Goal: Task Accomplishment & Management: Manage account settings

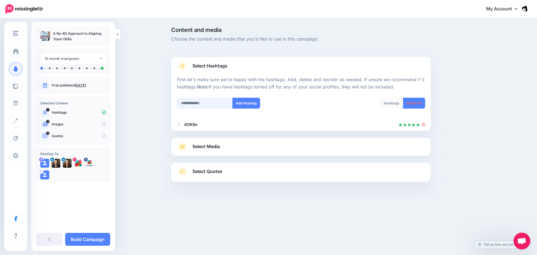
click at [217, 103] on input "text" at bounding box center [205, 103] width 56 height 11
paste input "*********"
type input "*********"
click at [246, 105] on button "Add Hashtag" at bounding box center [247, 103] width 28 height 11
click at [221, 107] on input "text" at bounding box center [205, 103] width 56 height 11
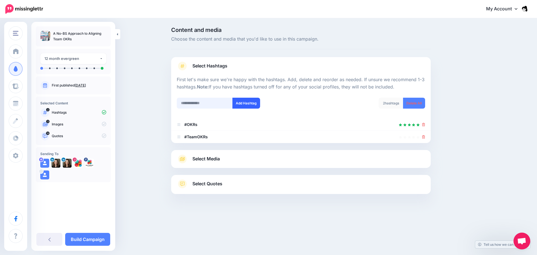
paste input "**********"
type input "**********"
click at [248, 104] on button "Add Hashtag" at bounding box center [247, 103] width 28 height 11
click at [422, 137] on icon at bounding box center [423, 136] width 3 height 3
click at [423, 137] on icon at bounding box center [423, 136] width 3 height 3
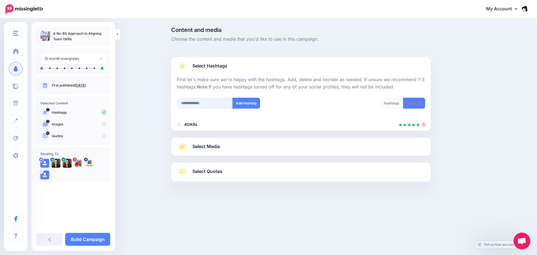
click at [202, 105] on input "text" at bounding box center [205, 103] width 56 height 11
paste input "**********"
type input "**********"
click at [238, 105] on button "Add Hashtag" at bounding box center [247, 103] width 28 height 11
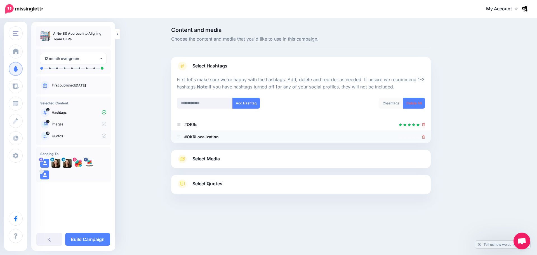
click at [422, 137] on icon at bounding box center [423, 136] width 3 height 3
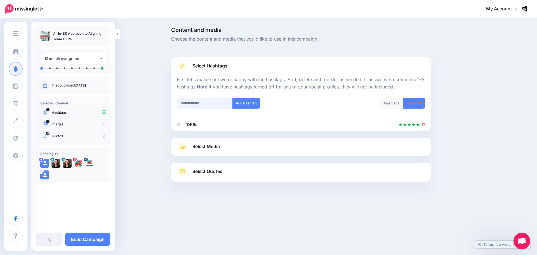
click at [203, 102] on input "text" at bounding box center [205, 103] width 56 height 11
paste input "**********"
type input "**********"
click at [240, 102] on button "Add Hashtag" at bounding box center [247, 103] width 28 height 11
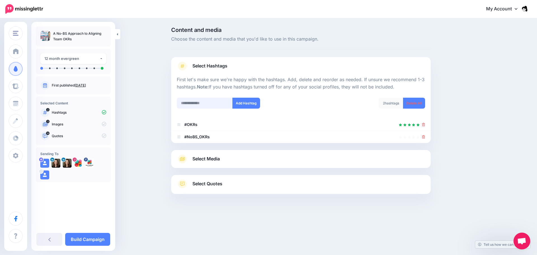
click at [200, 99] on input "text" at bounding box center [205, 103] width 56 height 11
paste input "**********"
type input "**********"
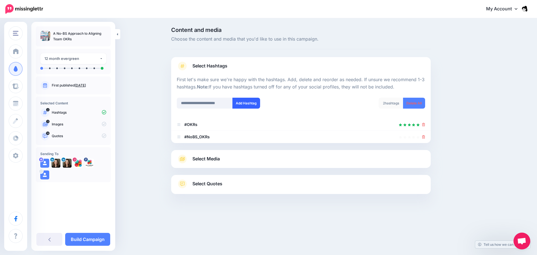
click at [246, 102] on button "Add Hashtag" at bounding box center [247, 103] width 28 height 11
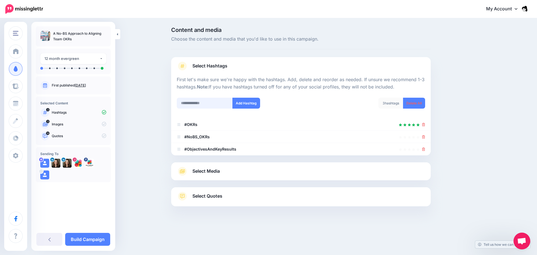
click at [205, 104] on input "text" at bounding box center [205, 103] width 56 height 11
paste input "**********"
type input "**********"
click at [252, 104] on button "Add Hashtag" at bounding box center [247, 103] width 28 height 11
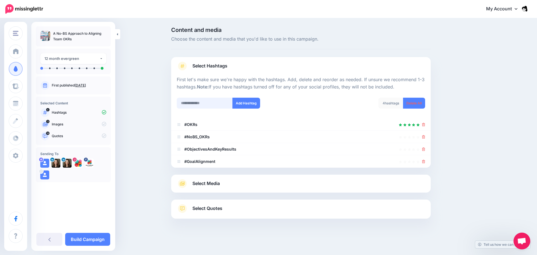
click at [216, 103] on input "text" at bounding box center [205, 103] width 56 height 11
paste input "**********"
type input "**********"
click at [245, 104] on button "Add Hashtag" at bounding box center [247, 103] width 28 height 11
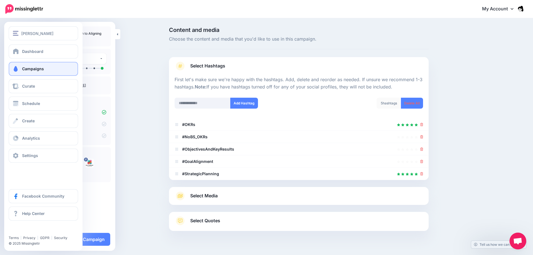
scroll to position [12, 0]
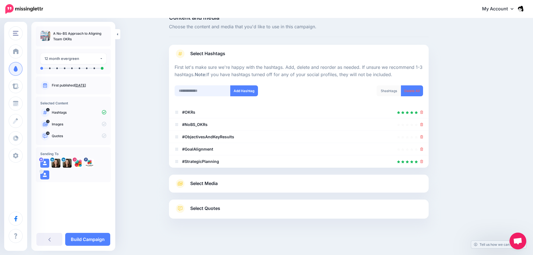
click at [212, 90] on input "text" at bounding box center [203, 90] width 56 height 11
paste input "**********"
type input "**********"
click at [254, 91] on button "Add Hashtag" at bounding box center [244, 90] width 28 height 11
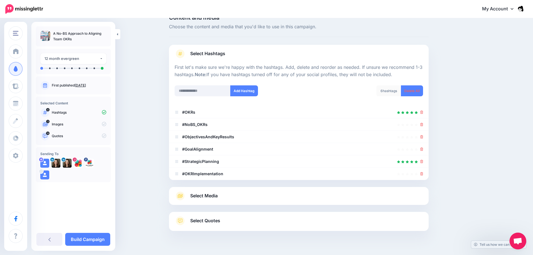
scroll to position [25, 0]
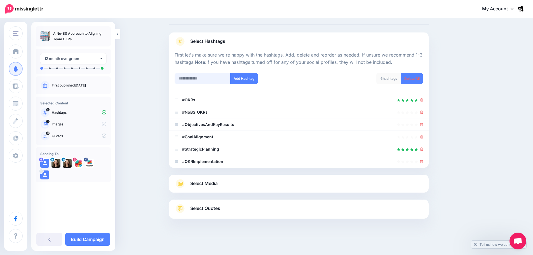
click at [210, 74] on input "text" at bounding box center [203, 78] width 56 height 11
paste input "**********"
type input "**********"
click at [252, 79] on button "Add Hashtag" at bounding box center [244, 78] width 28 height 11
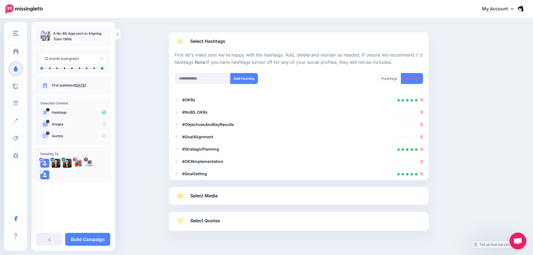
scroll to position [37, 0]
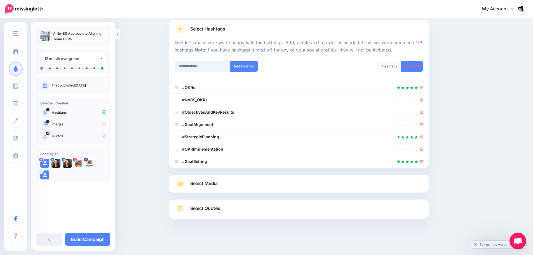
click at [219, 67] on input "text" at bounding box center [203, 66] width 56 height 11
paste input "**********"
type input "**********"
click at [244, 67] on button "Add Hashtag" at bounding box center [244, 66] width 28 height 11
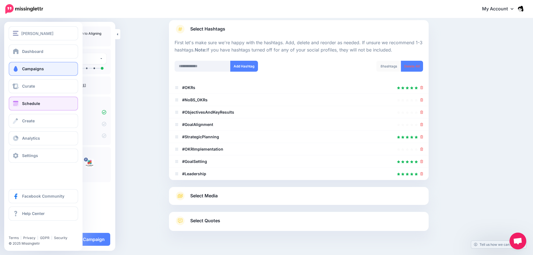
scroll to position [49, 0]
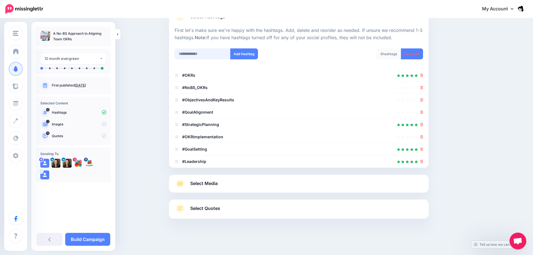
click at [215, 55] on input "text" at bounding box center [203, 53] width 56 height 11
paste input "**********"
type input "**********"
click at [243, 57] on button "Add Hashtag" at bounding box center [244, 53] width 28 height 11
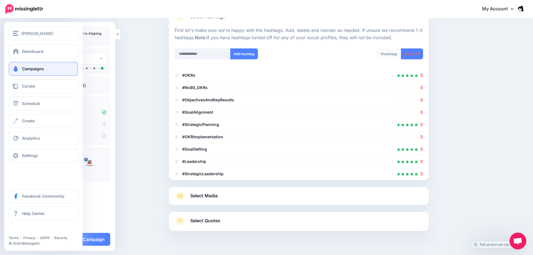
scroll to position [62, 0]
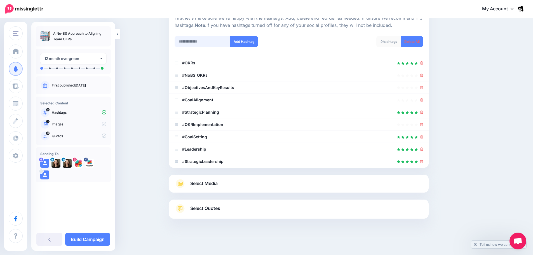
click at [201, 42] on input "text" at bounding box center [203, 41] width 56 height 11
paste input "**********"
type input "**********"
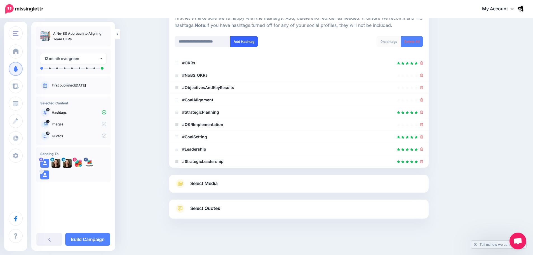
click at [252, 44] on button "Add Hashtag" at bounding box center [244, 41] width 28 height 11
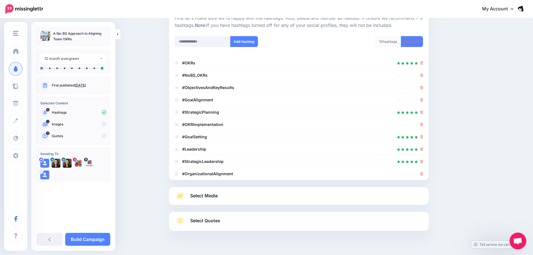
scroll to position [74, 0]
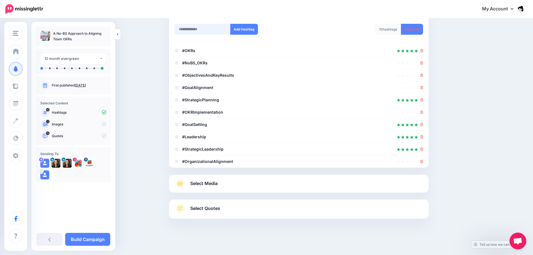
click at [210, 32] on input "text" at bounding box center [203, 29] width 56 height 11
click at [200, 29] on input "text" at bounding box center [203, 29] width 56 height 11
paste input "**********"
type input "**********"
click at [245, 28] on button "Add Hashtag" at bounding box center [244, 29] width 28 height 11
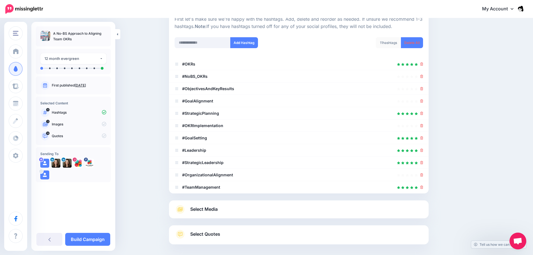
scroll to position [58, 0]
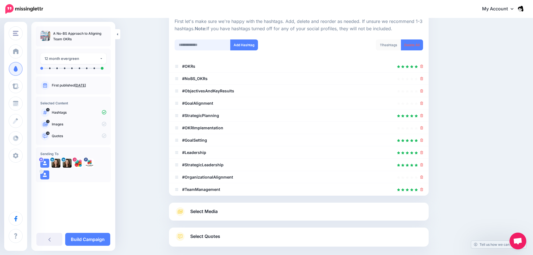
click at [209, 46] on input "text" at bounding box center [203, 44] width 56 height 11
paste input "**********"
type input "**********"
click at [241, 46] on button "Add Hashtag" at bounding box center [244, 44] width 28 height 11
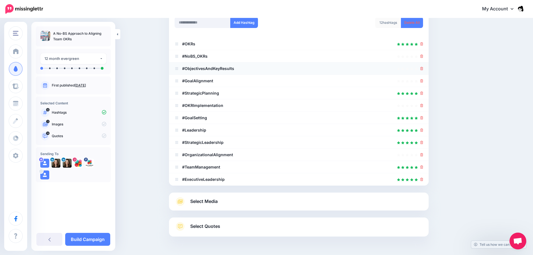
scroll to position [43, 0]
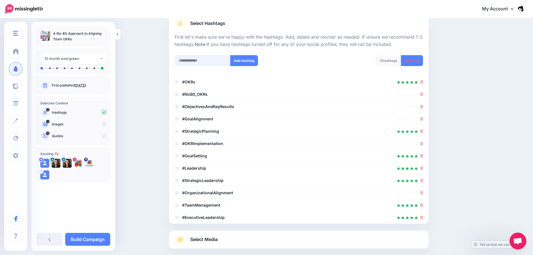
click at [206, 59] on input "text" at bounding box center [203, 60] width 56 height 11
paste input "**********"
type input "**********"
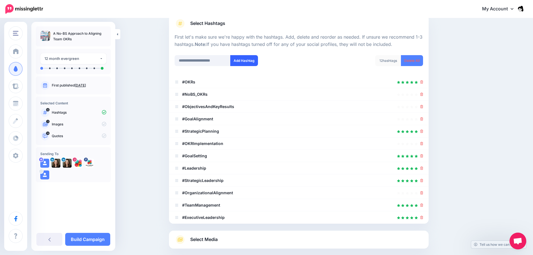
click at [239, 61] on button "Add Hashtag" at bounding box center [244, 60] width 28 height 11
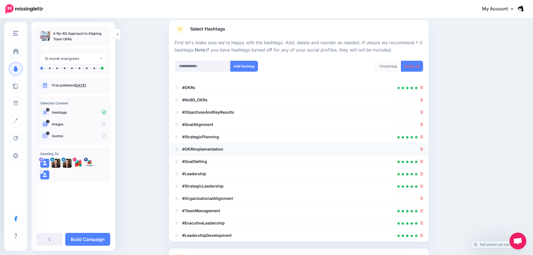
scroll to position [27, 0]
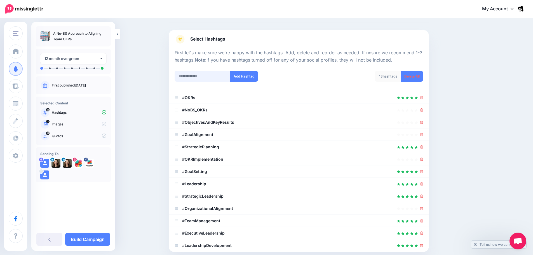
click at [198, 77] on input "text" at bounding box center [203, 76] width 56 height 11
paste input "**********"
type input "**********"
click at [242, 75] on button "Add Hashtag" at bounding box center [244, 76] width 28 height 11
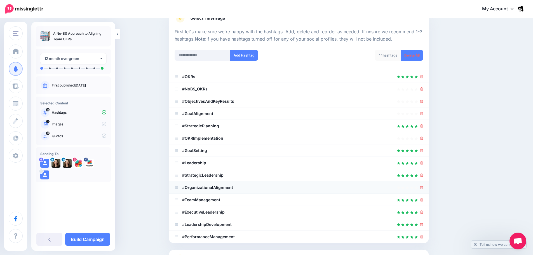
scroll to position [6, 0]
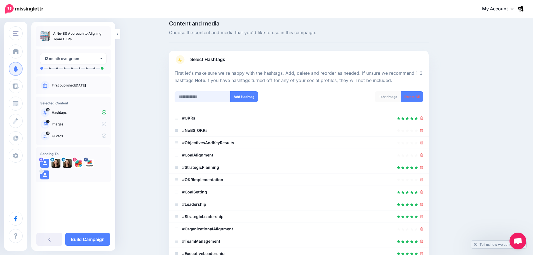
click at [204, 101] on input "text" at bounding box center [203, 96] width 56 height 11
paste input "**********"
type input "**********"
click at [245, 92] on button "Add Hashtag" at bounding box center [244, 96] width 28 height 11
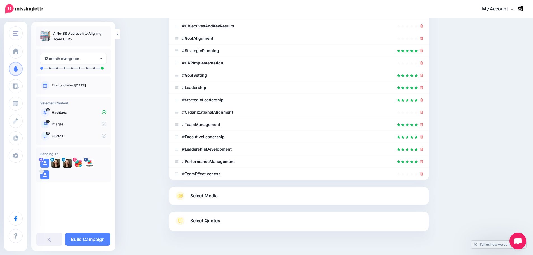
scroll to position [118, 0]
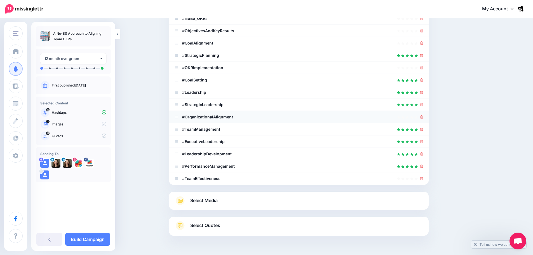
click at [422, 114] on link at bounding box center [421, 116] width 3 height 5
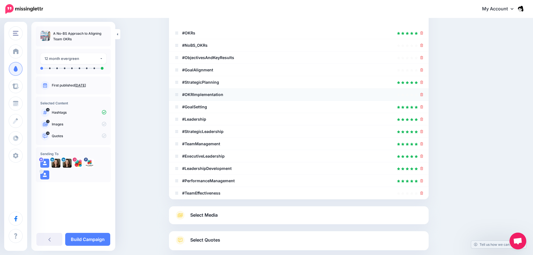
scroll to position [90, 0]
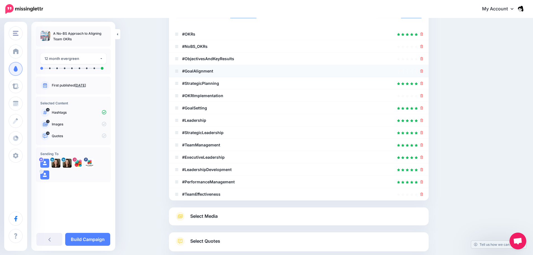
click at [423, 70] on icon at bounding box center [421, 70] width 3 height 3
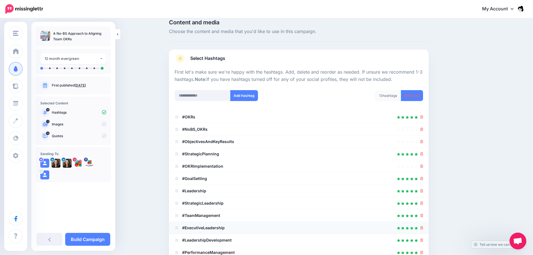
scroll to position [0, 0]
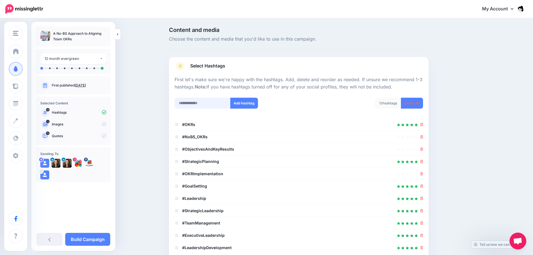
click at [218, 104] on input "text" at bounding box center [203, 103] width 56 height 11
paste input "**********"
type input "**********"
click at [243, 105] on button "Add Hashtag" at bounding box center [244, 103] width 28 height 11
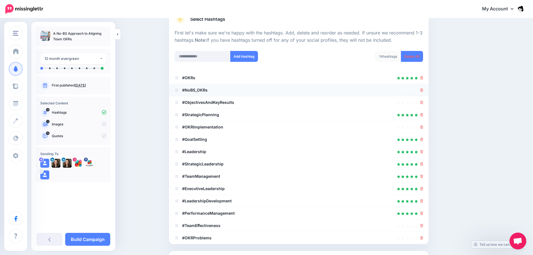
scroll to position [34, 0]
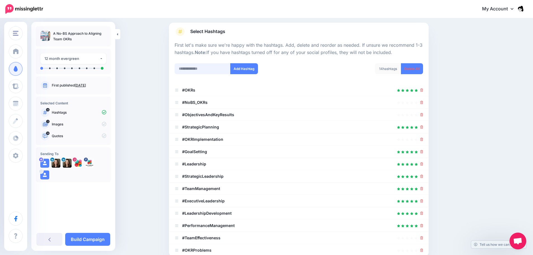
click at [198, 67] on input "text" at bounding box center [203, 68] width 56 height 11
paste input "**********"
type input "**********"
click at [248, 70] on button "Add Hashtag" at bounding box center [244, 68] width 28 height 11
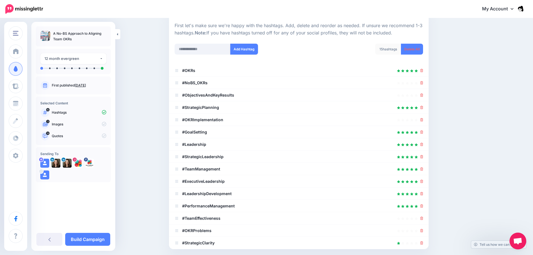
scroll to position [135, 0]
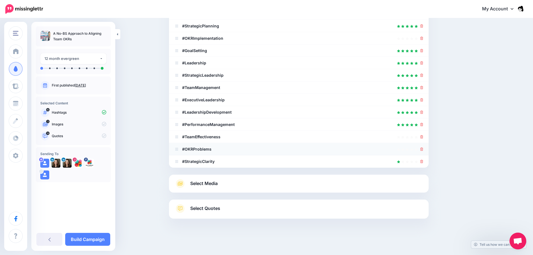
click at [423, 149] on icon at bounding box center [421, 148] width 3 height 3
click at [425, 151] on li "#TeamEffectiveness" at bounding box center [299, 149] width 260 height 12
click at [423, 150] on icon at bounding box center [421, 148] width 3 height 3
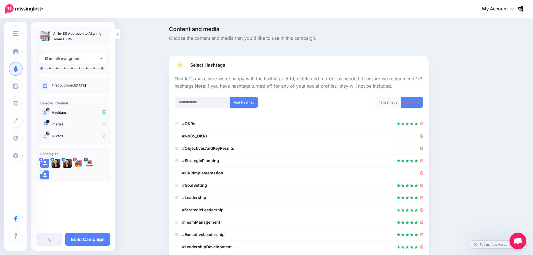
scroll to position [0, 0]
click at [210, 100] on input "text" at bounding box center [203, 103] width 56 height 11
paste input "**********"
type input "**********"
click at [251, 102] on button "Add Hashtag" at bounding box center [244, 103] width 28 height 11
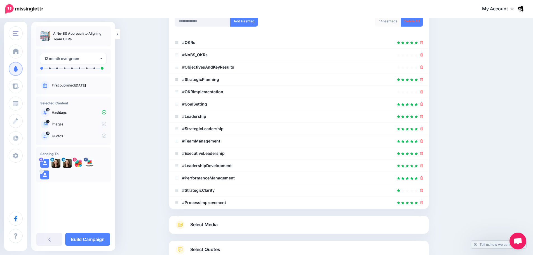
scroll to position [6, 0]
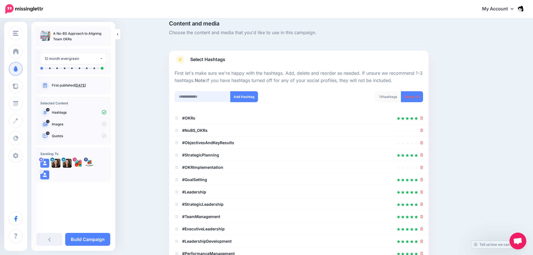
click at [223, 93] on input "text" at bounding box center [203, 96] width 56 height 11
paste input "**********"
type input "**********"
click at [254, 95] on button "Add Hashtag" at bounding box center [244, 96] width 28 height 11
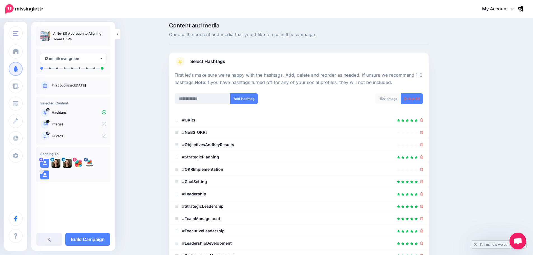
scroll to position [0, 0]
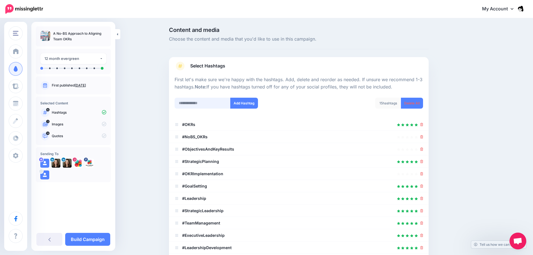
click at [212, 101] on input "text" at bounding box center [203, 103] width 56 height 11
paste input "**********"
type input "**********"
click at [250, 103] on button "Add Hashtag" at bounding box center [244, 103] width 28 height 11
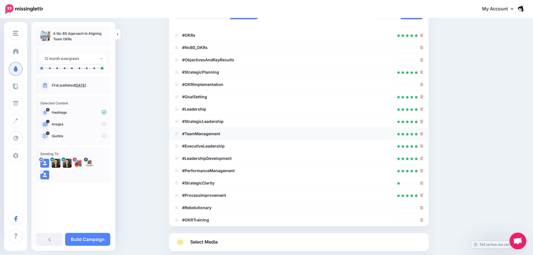
scroll to position [62, 0]
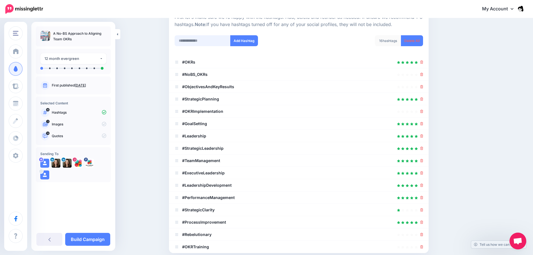
click at [200, 41] on input "text" at bounding box center [203, 40] width 56 height 11
paste input "**********"
type input "**********"
click at [242, 43] on button "Add Hashtag" at bounding box center [244, 40] width 28 height 11
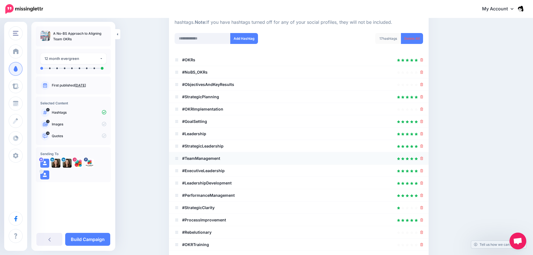
scroll to position [0, 0]
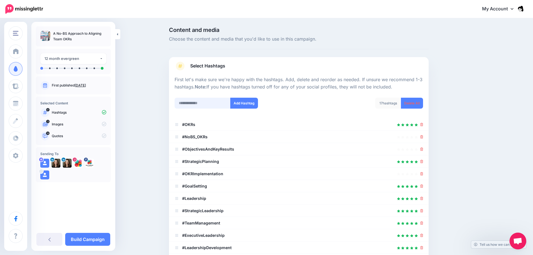
click at [212, 106] on input "text" at bounding box center [203, 103] width 56 height 11
paste input "**********"
type input "**********"
click at [245, 105] on button "Add Hashtag" at bounding box center [244, 103] width 28 height 11
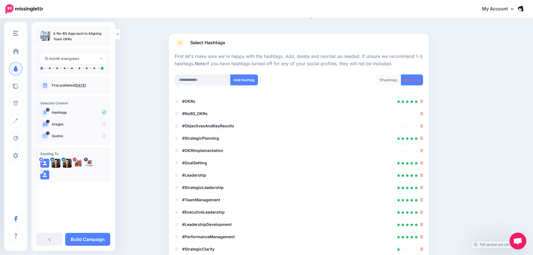
scroll to position [6, 0]
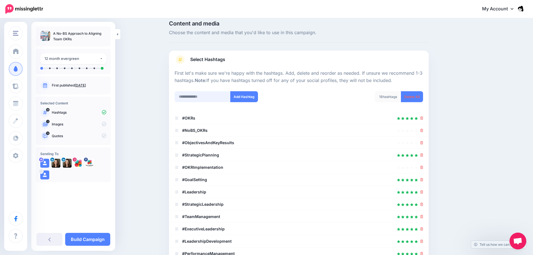
click at [204, 95] on input "text" at bounding box center [203, 96] width 56 height 11
paste input "**********"
type input "**********"
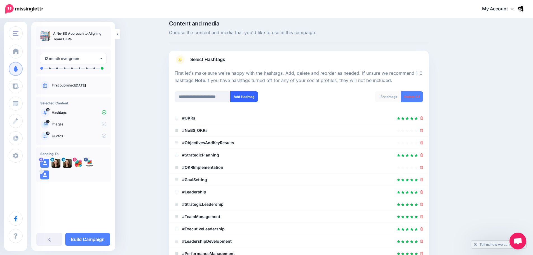
click at [251, 100] on button "Add Hashtag" at bounding box center [244, 96] width 28 height 11
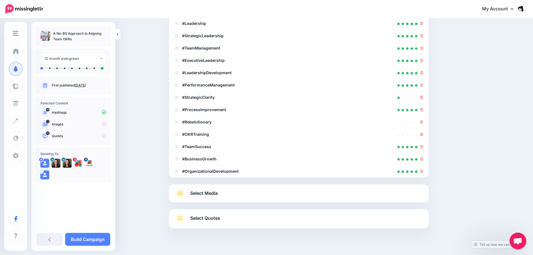
scroll to position [185, 0]
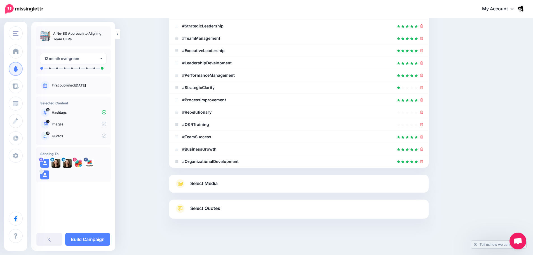
click at [213, 186] on span "Select Media" at bounding box center [203, 184] width 27 height 8
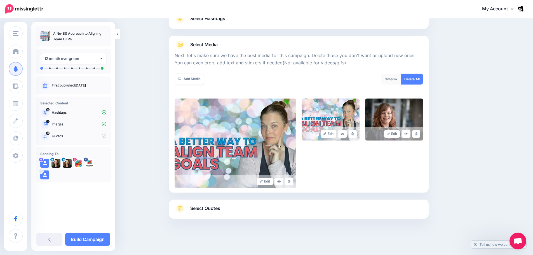
scroll to position [47, 0]
click at [289, 181] on link at bounding box center [289, 182] width 8 height 8
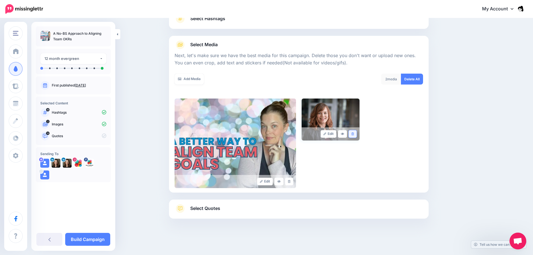
click at [355, 135] on link at bounding box center [353, 134] width 8 height 8
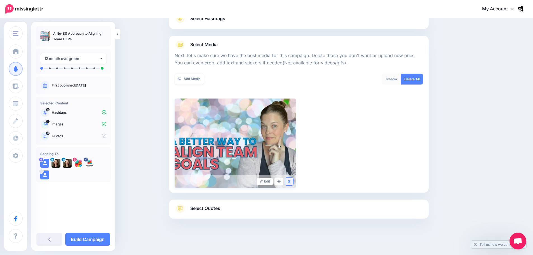
click at [290, 180] on link at bounding box center [289, 182] width 8 height 8
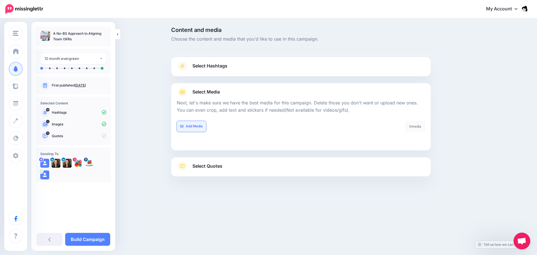
click at [186, 131] on link "Add Media" at bounding box center [191, 126] width 29 height 11
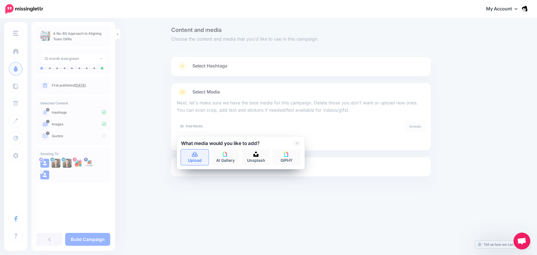
click at [187, 160] on link "Upload" at bounding box center [195, 157] width 28 height 16
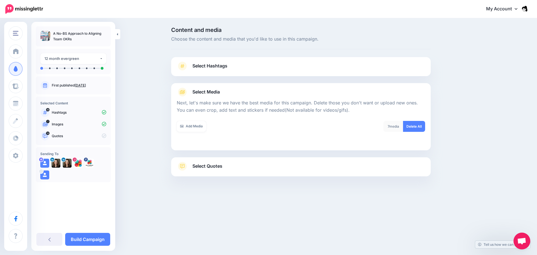
click at [217, 165] on span "Select Quotes" at bounding box center [208, 166] width 30 height 8
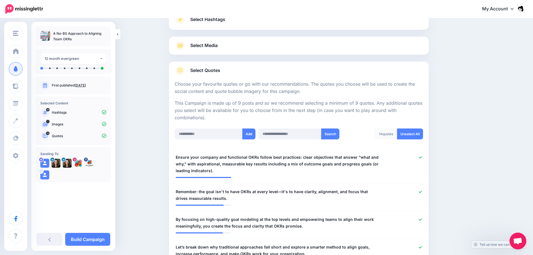
scroll to position [156, 0]
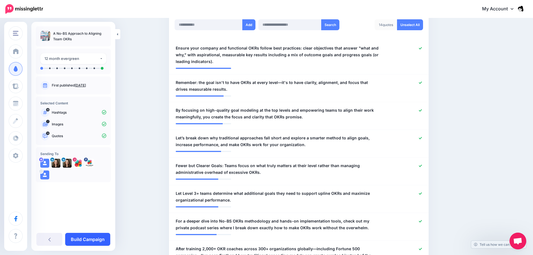
click at [97, 239] on link "Build Campaign" at bounding box center [87, 239] width 45 height 13
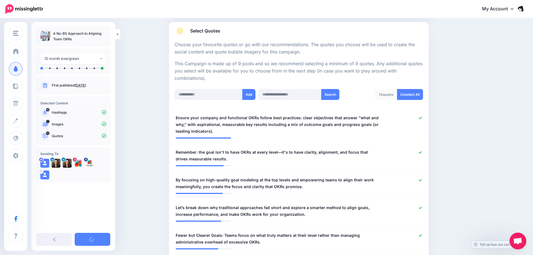
scroll to position [0, 0]
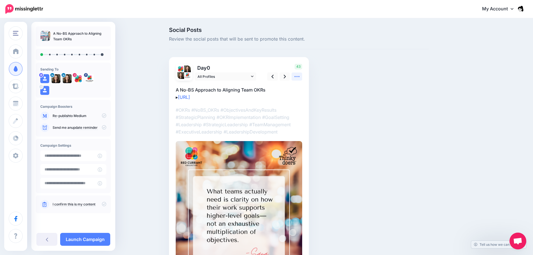
click at [298, 78] on icon at bounding box center [297, 77] width 6 height 6
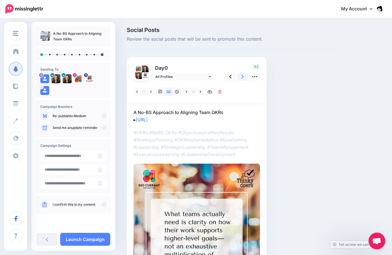
click at [242, 75] on icon at bounding box center [242, 77] width 2 height 4
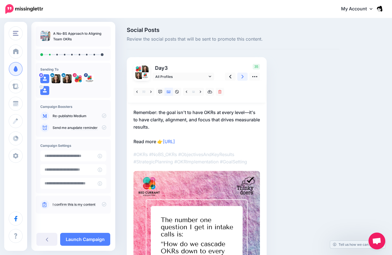
click at [242, 75] on icon at bounding box center [242, 77] width 2 height 4
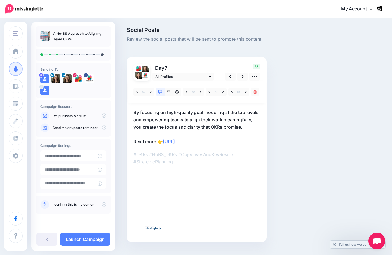
click at [224, 70] on div "28" at bounding box center [241, 72] width 45 height 17
click at [230, 73] on link at bounding box center [230, 76] width 11 height 8
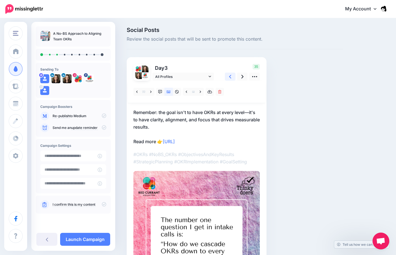
click at [230, 73] on link at bounding box center [230, 76] width 11 height 8
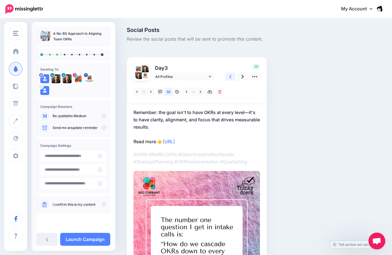
click at [230, 73] on link at bounding box center [230, 76] width 11 height 8
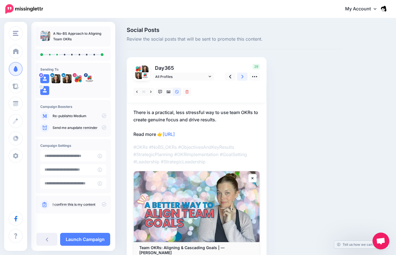
click at [242, 77] on icon at bounding box center [242, 77] width 2 height 4
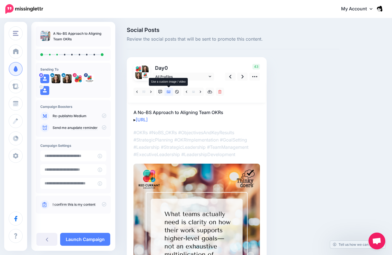
click at [169, 93] on icon at bounding box center [169, 92] width 4 height 4
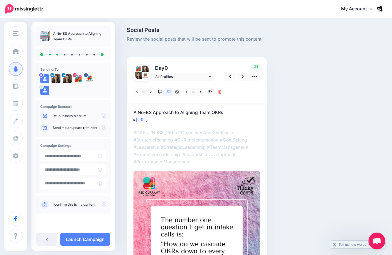
click at [239, 110] on p "A No-BS Approach to Aligning Team OKRs ▸ https://lttr.ai/AiQFO" at bounding box center [196, 116] width 126 height 15
click at [238, 111] on textarea "**********" at bounding box center [196, 116] width 126 height 15
click at [135, 112] on textarea "**********" at bounding box center [196, 116] width 126 height 15
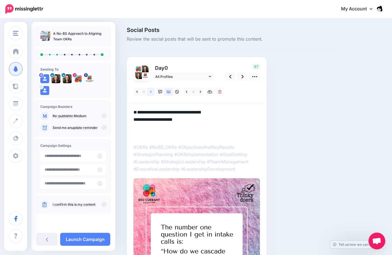
click at [149, 94] on link at bounding box center [150, 92] width 7 height 8
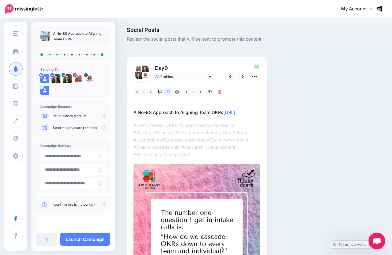
click at [237, 111] on p "A No-BS Approach to Aligning Team OKRs https://lttr.ai/AiQFO" at bounding box center [196, 112] width 126 height 7
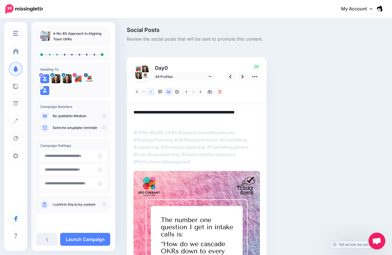
click at [152, 91] on link at bounding box center [150, 92] width 7 height 8
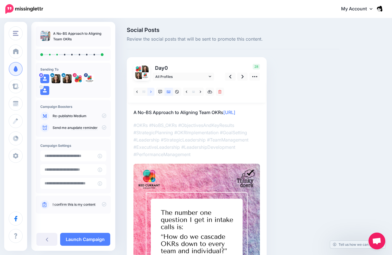
click at [152, 91] on link at bounding box center [150, 92] width 7 height 8
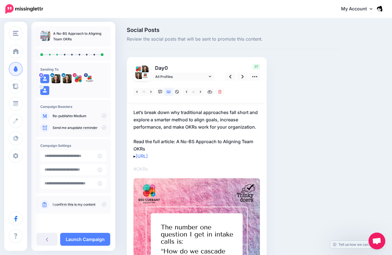
click at [238, 127] on p "Let’s break down why traditional approaches fall short and explore a smarter me…" at bounding box center [196, 134] width 126 height 51
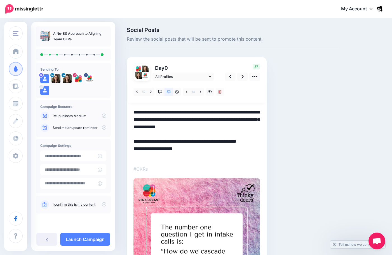
drag, startPoint x: 257, startPoint y: 127, endPoint x: 122, endPoint y: 110, distance: 135.7
click at [122, 110] on div "Social Posts Review the social posts that will be sent to promote this content.…" at bounding box center [196, 193] width 392 height 349
paste textarea
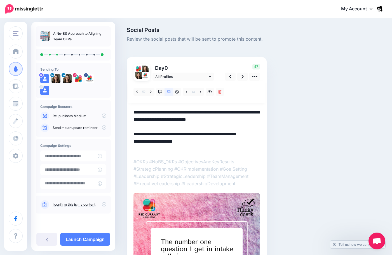
type textarea "**********"
click at [239, 76] on link at bounding box center [242, 76] width 11 height 8
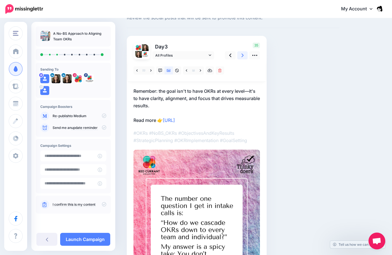
scroll to position [28, 0]
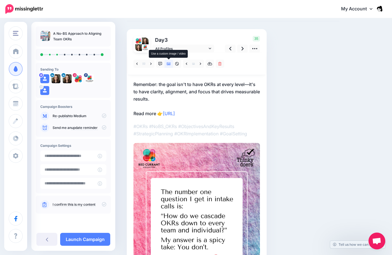
click at [168, 64] on icon at bounding box center [169, 63] width 4 height 3
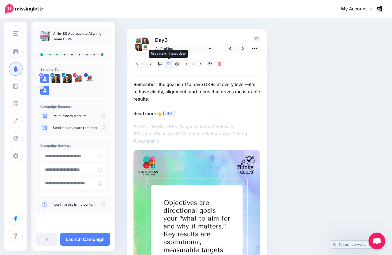
click at [168, 64] on icon at bounding box center [169, 63] width 4 height 3
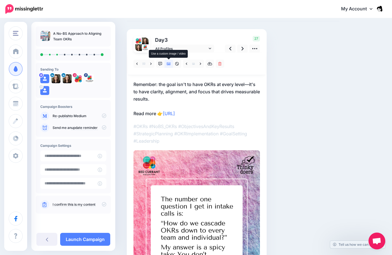
click at [168, 64] on icon at bounding box center [169, 63] width 4 height 3
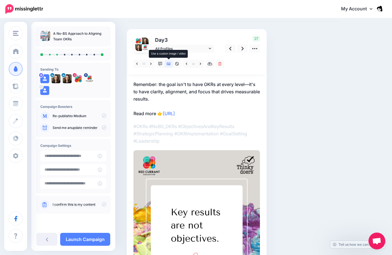
click at [168, 64] on icon at bounding box center [169, 63] width 4 height 3
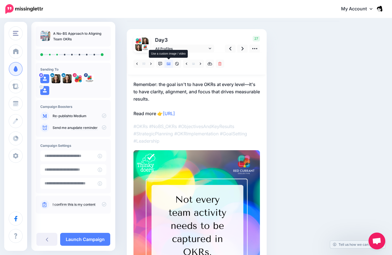
click at [168, 64] on icon at bounding box center [169, 63] width 4 height 3
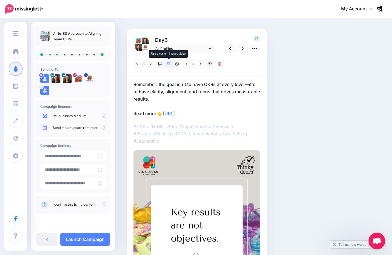
click at [168, 64] on icon at bounding box center [169, 63] width 4 height 3
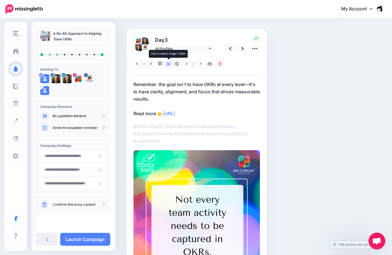
click at [168, 66] on link at bounding box center [169, 64] width 8 height 8
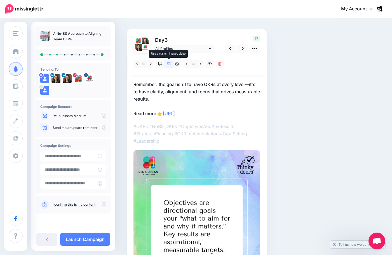
click at [168, 66] on link at bounding box center [169, 64] width 8 height 8
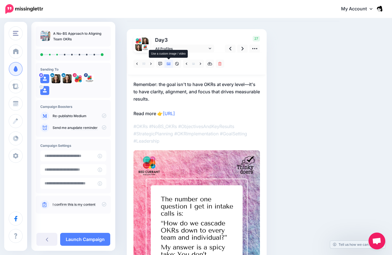
click at [168, 66] on link at bounding box center [169, 64] width 8 height 8
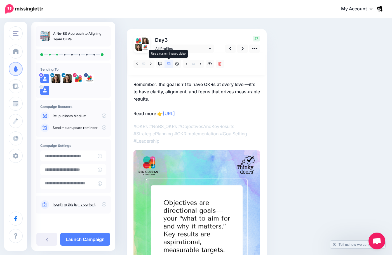
click at [168, 66] on link at bounding box center [169, 64] width 8 height 8
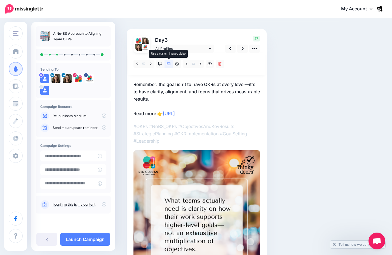
click at [168, 66] on link at bounding box center [169, 64] width 8 height 8
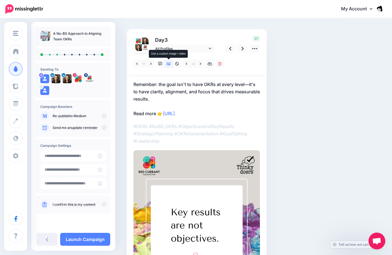
click at [168, 66] on link at bounding box center [169, 64] width 8 height 8
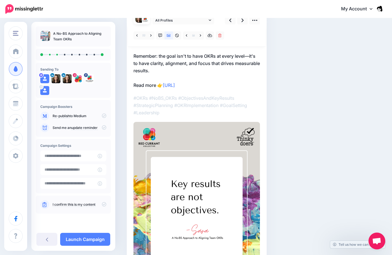
scroll to position [56, 0]
click at [170, 37] on icon at bounding box center [169, 36] width 4 height 4
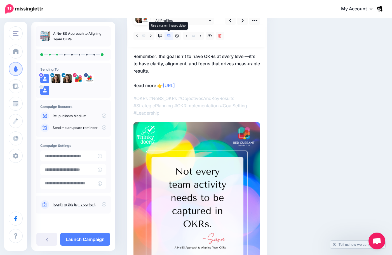
click at [170, 37] on icon at bounding box center [169, 36] width 4 height 4
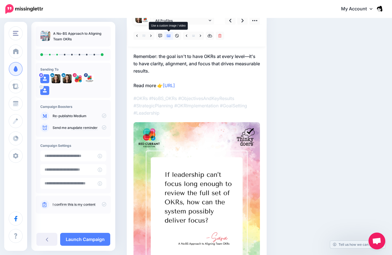
click at [170, 37] on icon at bounding box center [169, 36] width 4 height 4
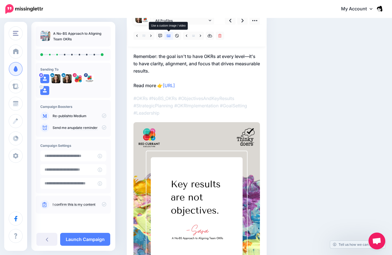
click at [167, 35] on icon at bounding box center [169, 35] width 4 height 3
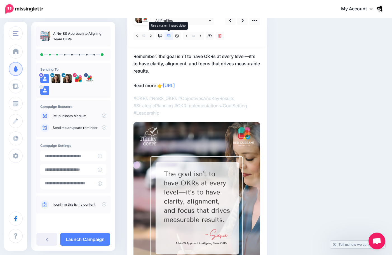
click at [167, 35] on icon at bounding box center [169, 35] width 4 height 3
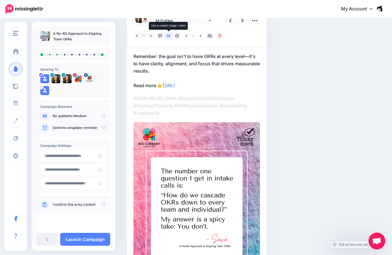
click at [167, 35] on icon at bounding box center [169, 35] width 4 height 3
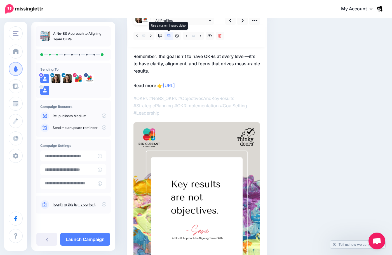
click at [167, 35] on icon at bounding box center [169, 35] width 4 height 3
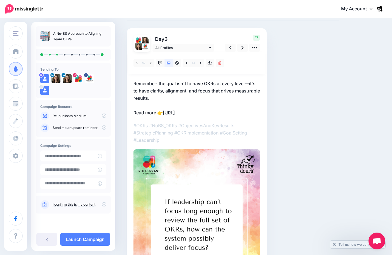
scroll to position [28, 0]
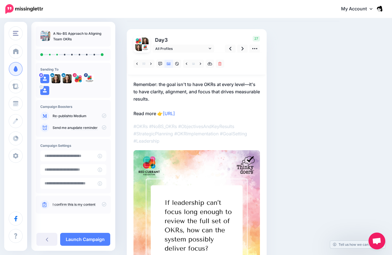
click at [176, 97] on p "Remember: the goal isn't to have OKRs at every level—it's to have clarity, alig…" at bounding box center [196, 99] width 126 height 36
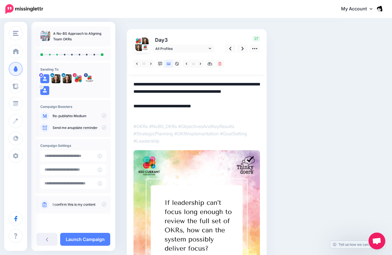
drag, startPoint x: 177, startPoint y: 98, endPoint x: 122, endPoint y: 86, distance: 56.5
click at [122, 86] on div "Social Posts Review the social posts that will be sent to promote this content.…" at bounding box center [196, 165] width 392 height 349
click at [229, 101] on textarea "**********" at bounding box center [196, 99] width 126 height 36
click at [234, 47] on link at bounding box center [230, 48] width 11 height 8
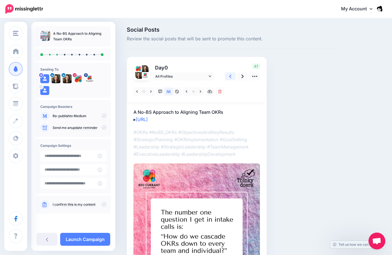
scroll to position [0, 0]
click at [243, 76] on icon at bounding box center [242, 77] width 2 height 4
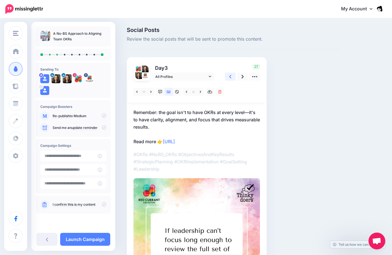
click at [231, 76] on icon at bounding box center [230, 77] width 2 height 6
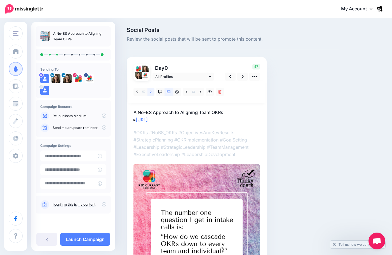
click at [152, 93] on icon at bounding box center [150, 92] width 1 height 4
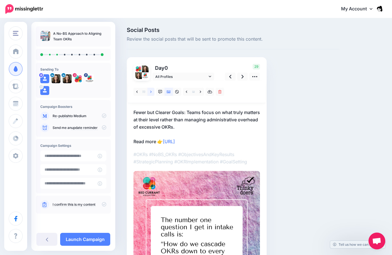
click at [152, 93] on icon at bounding box center [150, 92] width 1 height 4
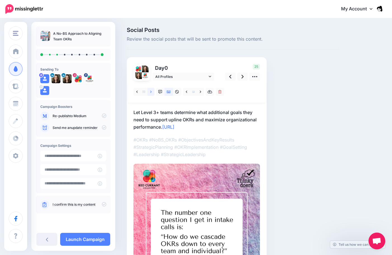
click at [152, 93] on icon at bounding box center [150, 92] width 1 height 4
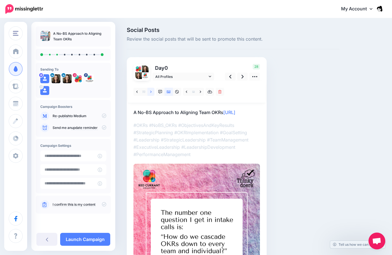
click at [152, 93] on icon at bounding box center [150, 92] width 1 height 4
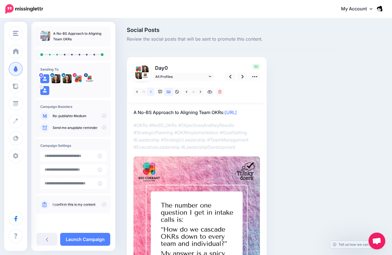
click at [152, 93] on icon at bounding box center [150, 92] width 1 height 4
click at [153, 90] on link at bounding box center [150, 92] width 7 height 8
click at [154, 95] on link at bounding box center [150, 92] width 7 height 8
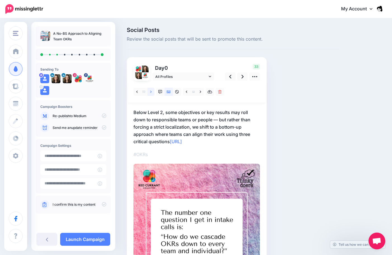
click at [152, 91] on link at bounding box center [150, 92] width 7 height 8
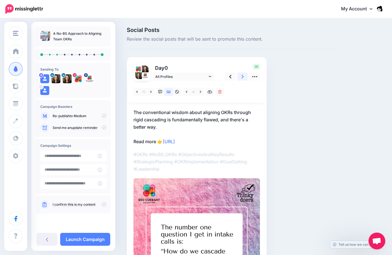
click at [241, 74] on icon at bounding box center [242, 77] width 2 height 6
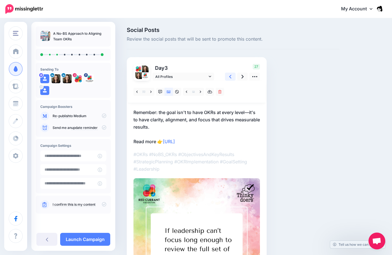
click at [230, 76] on icon at bounding box center [230, 77] width 2 height 6
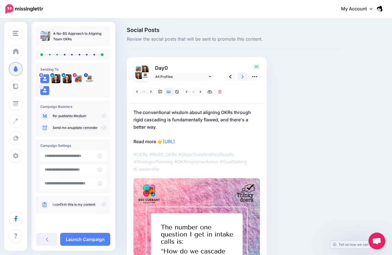
click at [242, 76] on icon at bounding box center [242, 77] width 2 height 6
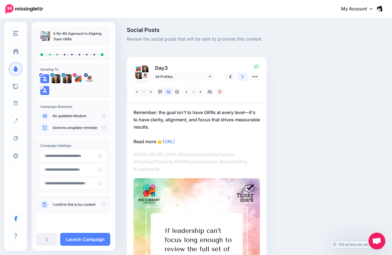
click at [242, 76] on icon at bounding box center [242, 77] width 2 height 6
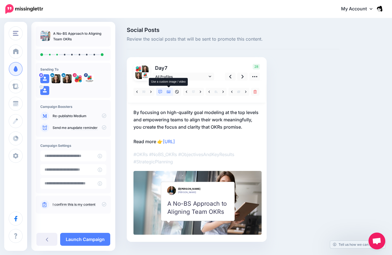
click at [168, 92] on icon at bounding box center [169, 91] width 4 height 3
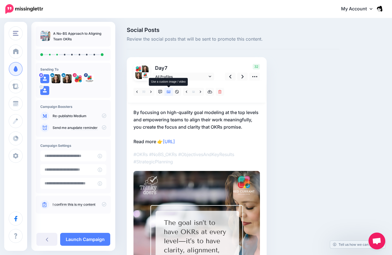
click at [169, 91] on icon at bounding box center [169, 92] width 4 height 4
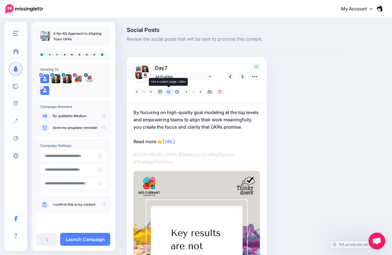
click at [165, 92] on link at bounding box center [169, 92] width 8 height 8
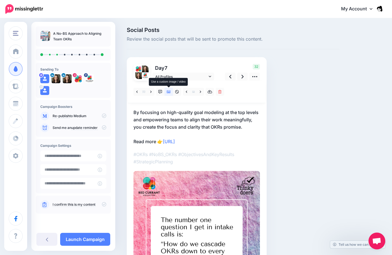
click at [165, 92] on link at bounding box center [169, 92] width 8 height 8
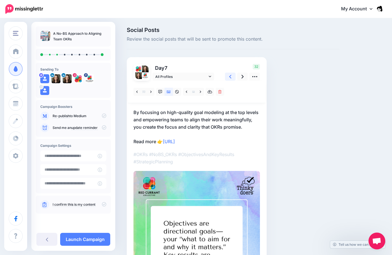
click at [227, 74] on link at bounding box center [230, 76] width 11 height 8
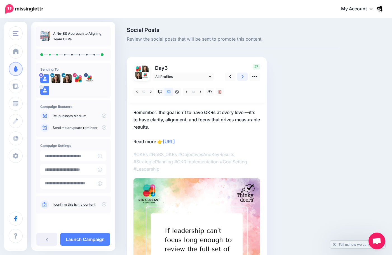
click at [244, 76] on link at bounding box center [242, 76] width 11 height 8
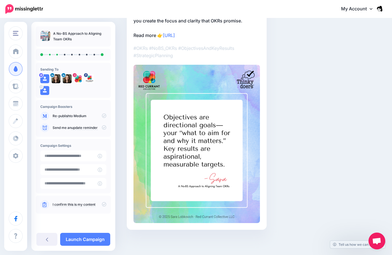
scroll to position [22, 0]
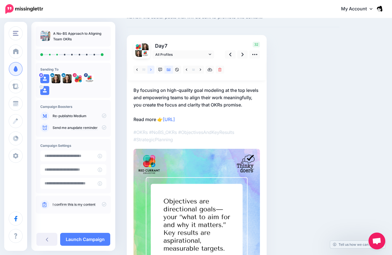
click at [153, 69] on link at bounding box center [150, 69] width 7 height 8
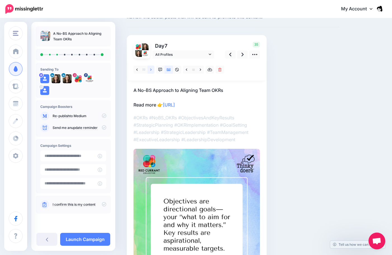
click at [153, 69] on link at bounding box center [150, 69] width 7 height 8
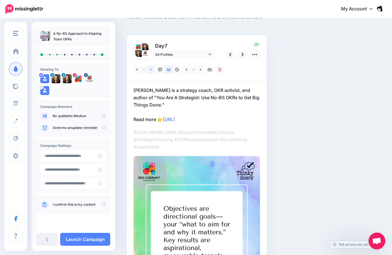
click at [153, 69] on link at bounding box center [150, 69] width 7 height 8
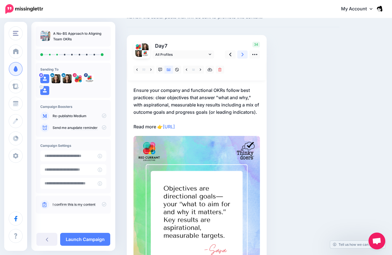
click at [245, 55] on link at bounding box center [242, 54] width 11 height 8
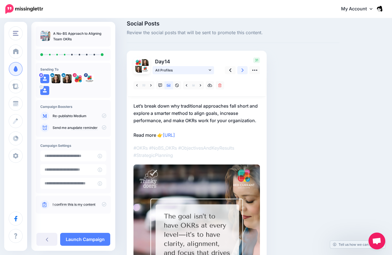
scroll to position [0, 0]
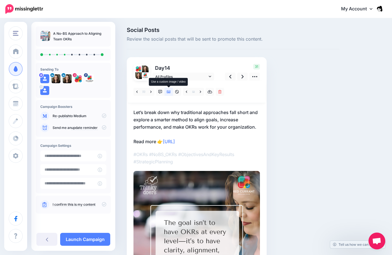
click at [170, 93] on icon at bounding box center [169, 92] width 4 height 4
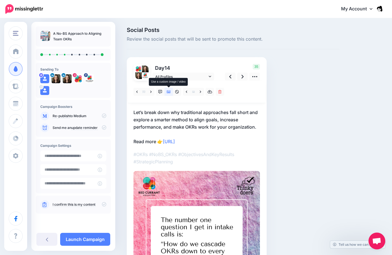
click at [170, 93] on icon at bounding box center [169, 92] width 4 height 4
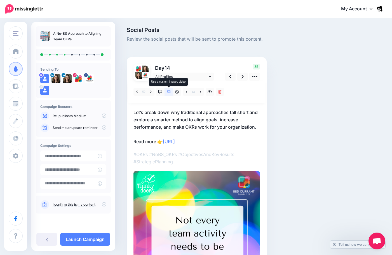
click at [170, 93] on icon at bounding box center [169, 92] width 4 height 4
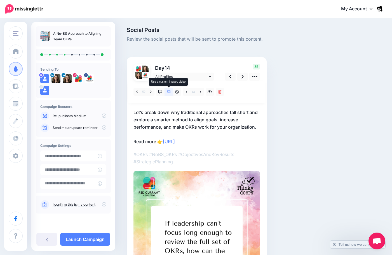
click at [170, 93] on icon at bounding box center [169, 92] width 4 height 4
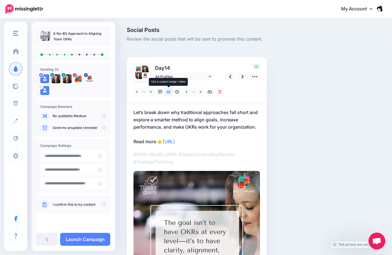
click at [170, 93] on icon at bounding box center [169, 92] width 4 height 4
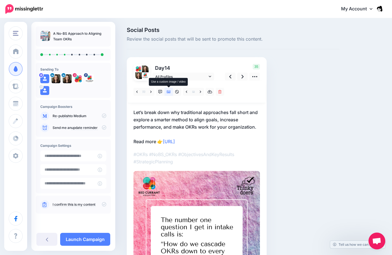
click at [170, 93] on icon at bounding box center [169, 92] width 4 height 4
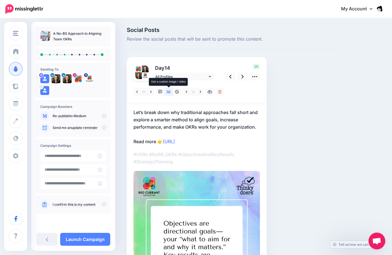
click at [170, 93] on icon at bounding box center [169, 92] width 4 height 4
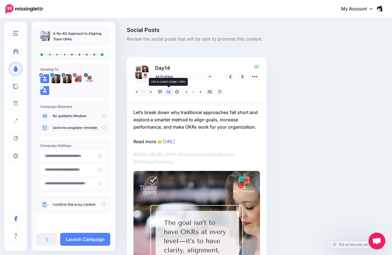
click at [170, 93] on icon at bounding box center [169, 92] width 4 height 4
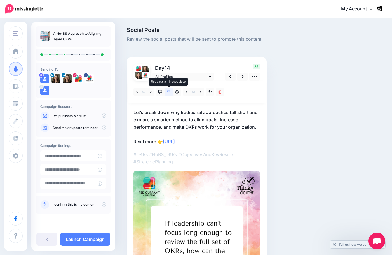
click at [170, 93] on icon at bounding box center [169, 92] width 4 height 4
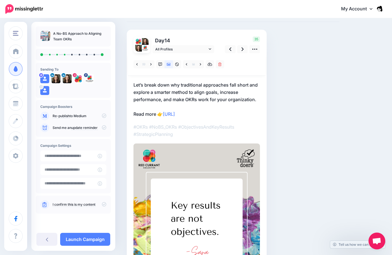
scroll to position [28, 0]
click at [149, 64] on link at bounding box center [150, 64] width 7 height 8
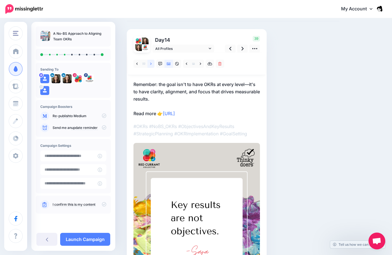
click at [150, 63] on icon at bounding box center [150, 64] width 1 height 4
click at [151, 62] on icon at bounding box center [150, 64] width 1 height 4
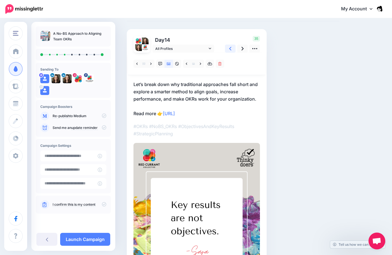
click at [229, 49] on link at bounding box center [230, 48] width 11 height 8
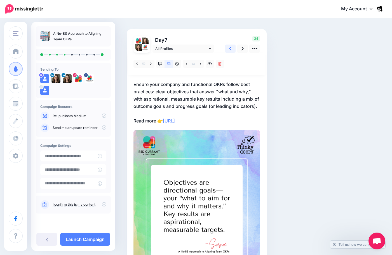
click at [229, 49] on link at bounding box center [230, 48] width 11 height 8
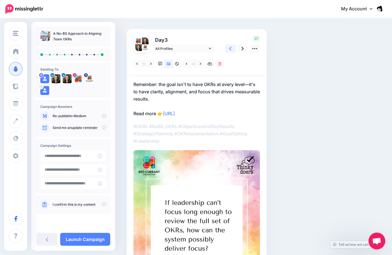
click at [229, 49] on link at bounding box center [230, 48] width 11 height 8
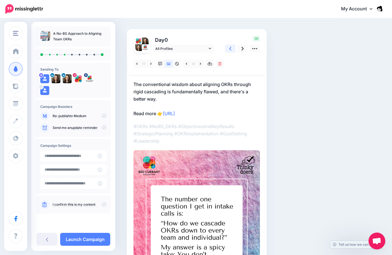
click at [229, 49] on link at bounding box center [230, 48] width 11 height 8
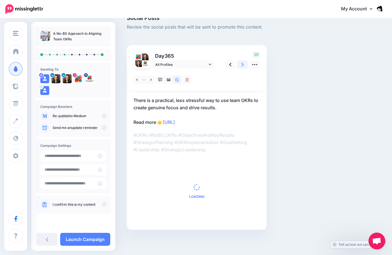
click at [241, 63] on icon at bounding box center [242, 65] width 2 height 6
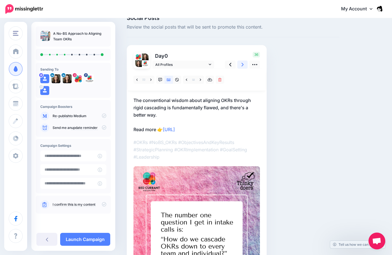
scroll to position [0, 0]
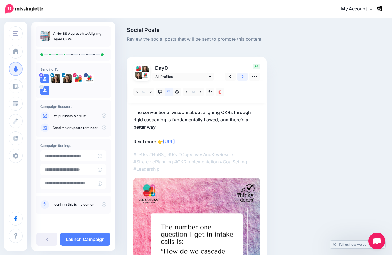
click at [241, 63] on div "Day 0 All Profiles" at bounding box center [197, 200] width 140 height 286
click at [243, 80] on link at bounding box center [242, 76] width 11 height 8
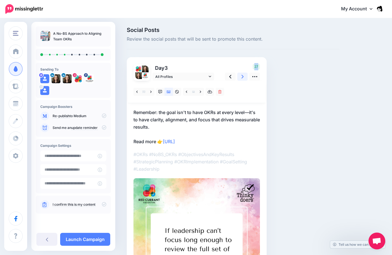
click at [243, 80] on link at bounding box center [242, 76] width 11 height 8
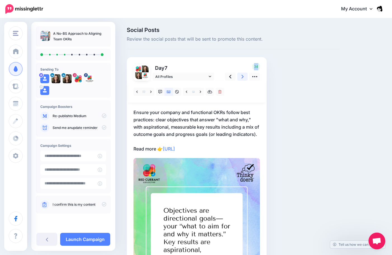
click at [243, 80] on link at bounding box center [242, 76] width 11 height 8
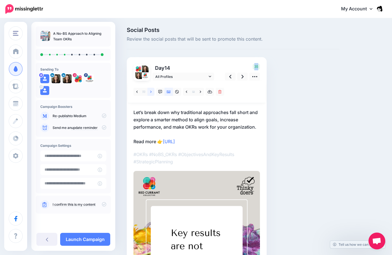
click at [152, 92] on icon at bounding box center [150, 92] width 1 height 4
click at [151, 95] on link at bounding box center [150, 92] width 7 height 8
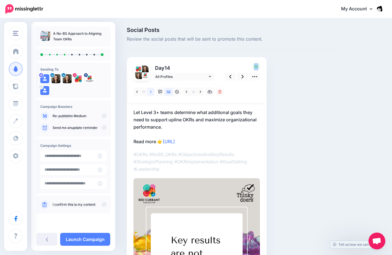
click at [149, 94] on link at bounding box center [150, 92] width 7 height 8
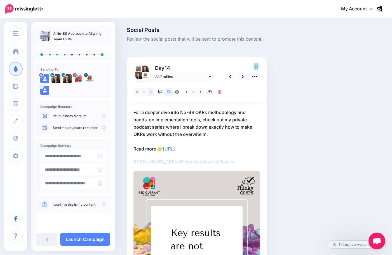
click at [149, 94] on link at bounding box center [150, 92] width 7 height 8
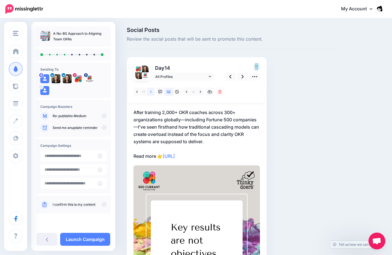
click at [149, 94] on link at bounding box center [150, 92] width 7 height 8
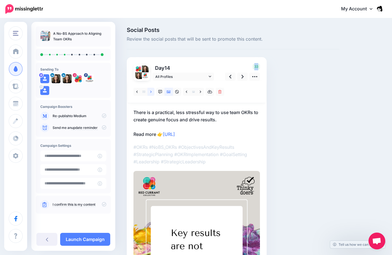
click at [149, 94] on link at bounding box center [150, 92] width 7 height 8
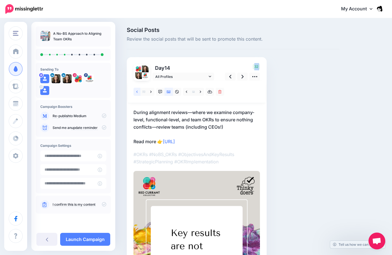
click at [139, 94] on link at bounding box center [136, 92] width 7 height 8
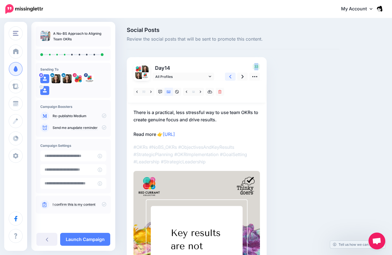
click at [235, 74] on link at bounding box center [230, 76] width 11 height 8
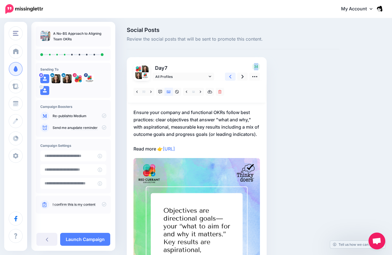
click at [235, 74] on link at bounding box center [230, 76] width 11 height 8
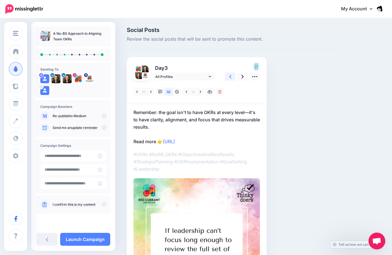
click at [235, 74] on link at bounding box center [230, 76] width 11 height 8
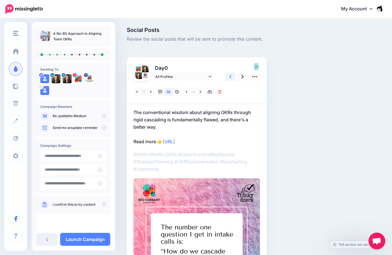
click at [234, 74] on link at bounding box center [230, 76] width 11 height 8
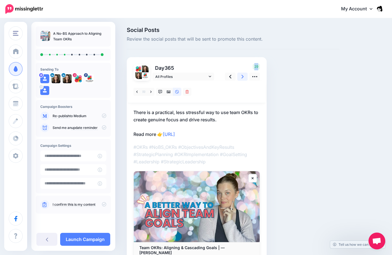
click at [242, 76] on icon at bounding box center [242, 77] width 2 height 4
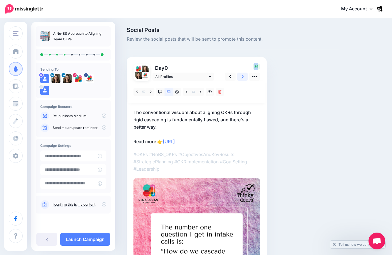
click at [242, 76] on icon at bounding box center [242, 77] width 2 height 4
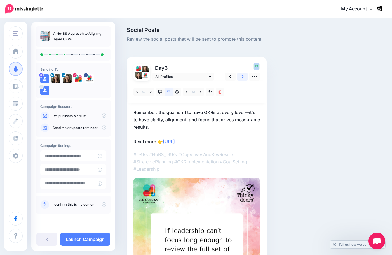
click at [242, 76] on icon at bounding box center [242, 77] width 2 height 4
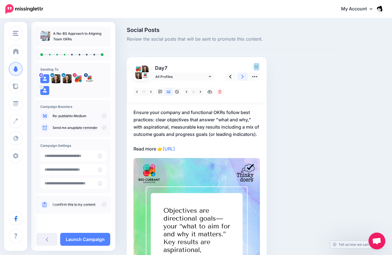
click at [242, 76] on icon at bounding box center [242, 77] width 2 height 4
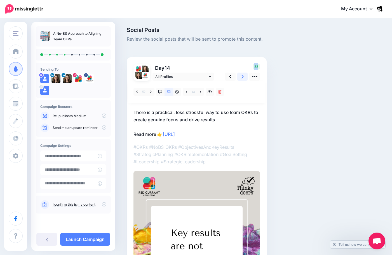
click at [242, 76] on icon at bounding box center [242, 77] width 2 height 6
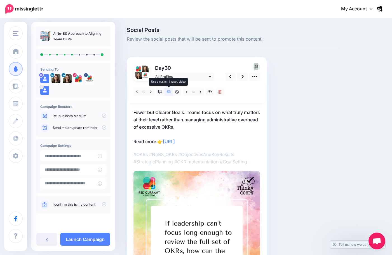
click at [172, 92] on link at bounding box center [169, 92] width 8 height 8
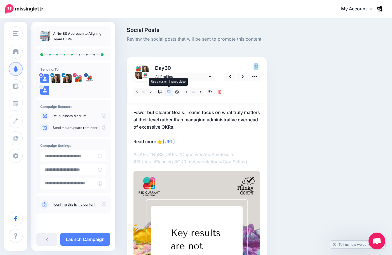
click at [169, 91] on icon at bounding box center [169, 92] width 4 height 4
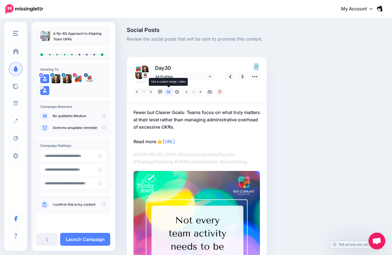
click at [169, 91] on icon at bounding box center [169, 92] width 4 height 4
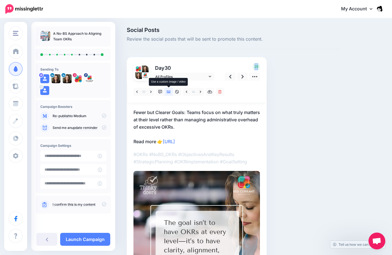
click at [169, 91] on icon at bounding box center [169, 92] width 4 height 4
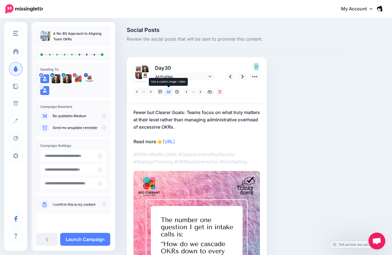
click at [169, 91] on icon at bounding box center [169, 92] width 4 height 4
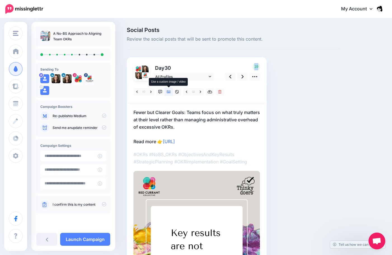
click at [169, 91] on icon at bounding box center [169, 92] width 4 height 4
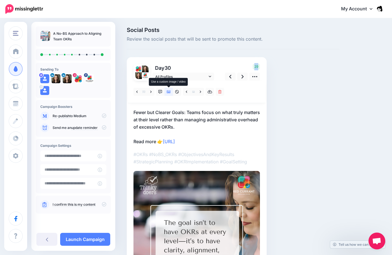
click at [169, 91] on icon at bounding box center [169, 92] width 4 height 4
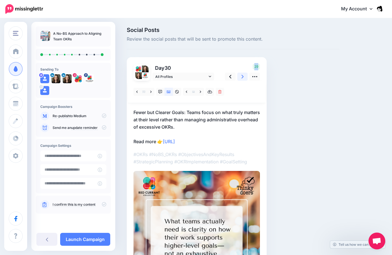
click at [246, 78] on link at bounding box center [242, 76] width 11 height 8
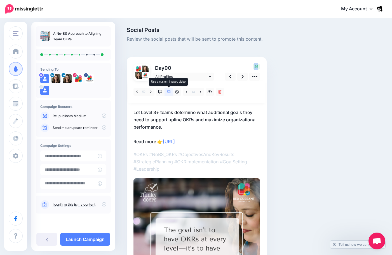
click at [165, 91] on link at bounding box center [169, 92] width 8 height 8
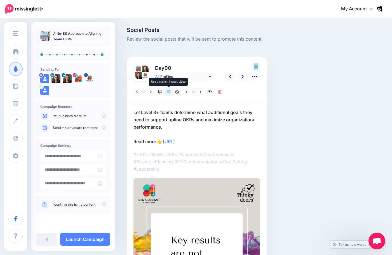
click at [165, 91] on link at bounding box center [169, 92] width 8 height 8
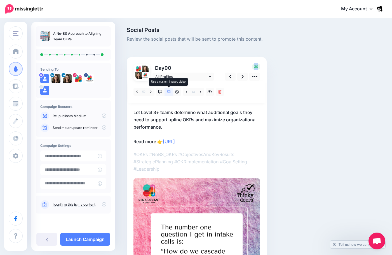
click at [165, 91] on link at bounding box center [169, 92] width 8 height 8
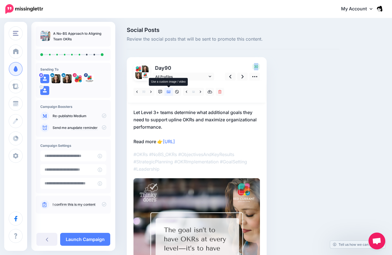
click at [165, 91] on link at bounding box center [169, 92] width 8 height 8
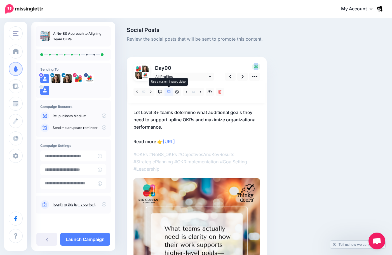
click at [165, 91] on link at bounding box center [169, 92] width 8 height 8
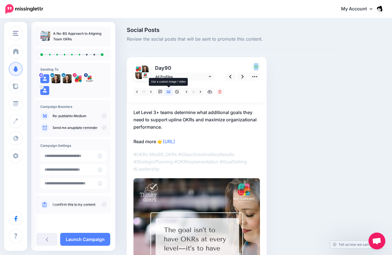
click at [165, 91] on link at bounding box center [169, 92] width 8 height 8
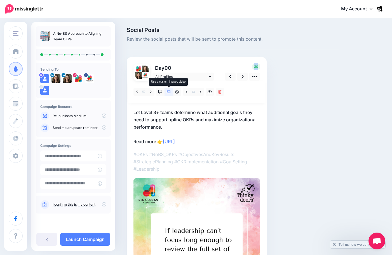
click at [165, 91] on link at bounding box center [169, 92] width 8 height 8
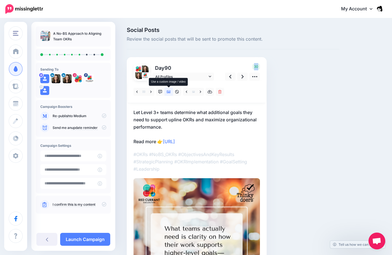
click at [165, 91] on link at bounding box center [169, 92] width 8 height 8
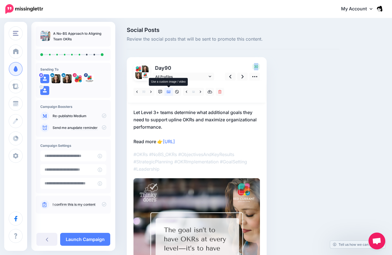
click at [165, 91] on link at bounding box center [169, 92] width 8 height 8
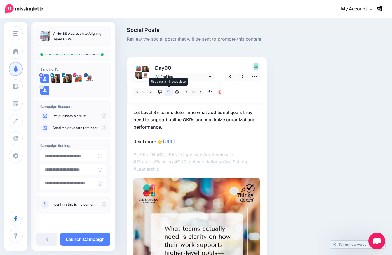
click at [165, 91] on link at bounding box center [169, 92] width 8 height 8
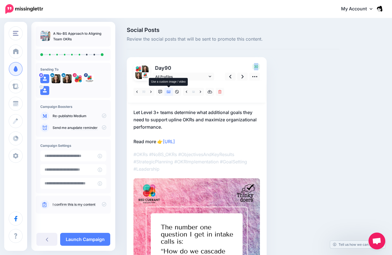
click at [165, 91] on link at bounding box center [169, 92] width 8 height 8
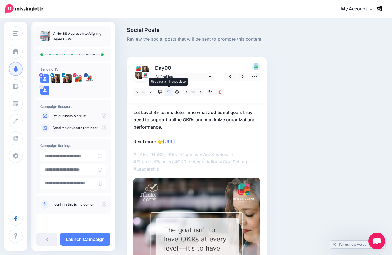
click at [165, 91] on link at bounding box center [169, 92] width 8 height 8
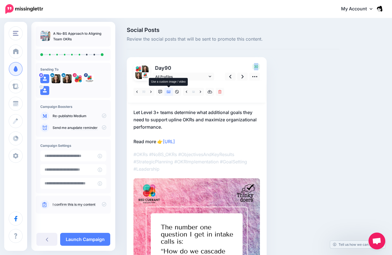
click at [165, 91] on link at bounding box center [169, 92] width 8 height 8
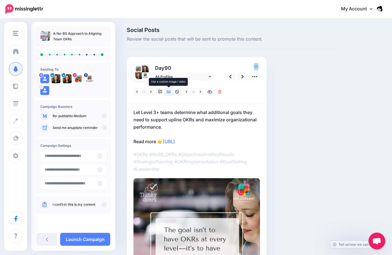
click at [165, 91] on link at bounding box center [169, 92] width 8 height 8
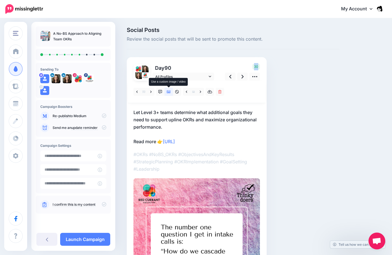
click at [165, 91] on link at bounding box center [169, 92] width 8 height 8
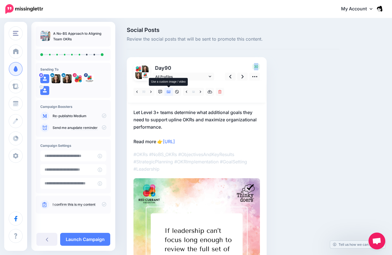
click at [165, 91] on link at bounding box center [169, 92] width 8 height 8
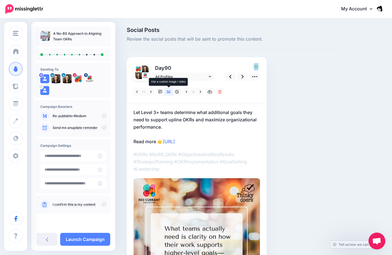
click at [165, 91] on link at bounding box center [169, 92] width 8 height 8
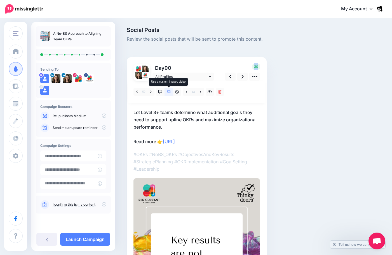
click at [165, 91] on link at bounding box center [169, 92] width 8 height 8
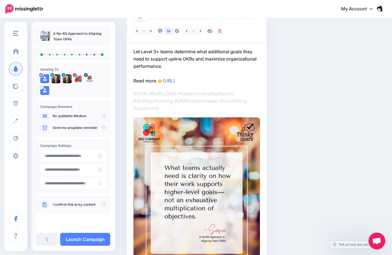
scroll to position [56, 0]
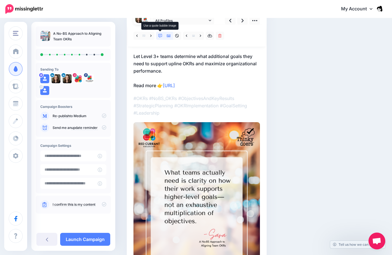
click at [161, 35] on icon at bounding box center [160, 36] width 4 height 4
click at [172, 38] on link at bounding box center [169, 36] width 8 height 8
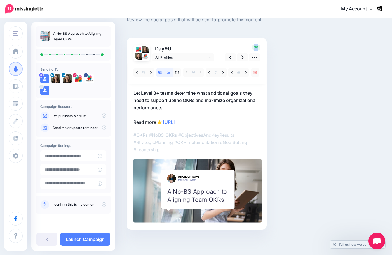
scroll to position [19, 0]
click at [170, 37] on div "Social Posts Review the social posts that will be sent to promote this content.…" at bounding box center [233, 127] width 221 height 238
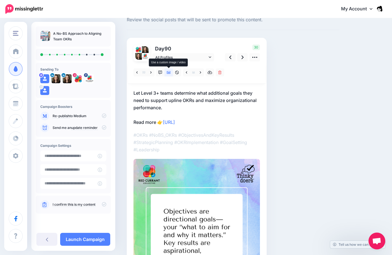
click at [168, 72] on icon at bounding box center [169, 73] width 4 height 4
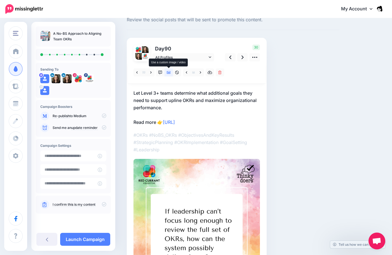
click at [168, 72] on icon at bounding box center [169, 73] width 4 height 4
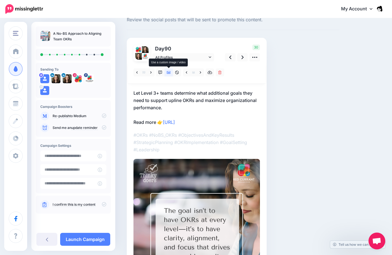
click at [168, 74] on icon at bounding box center [169, 73] width 4 height 4
click at [167, 74] on icon at bounding box center [169, 73] width 4 height 4
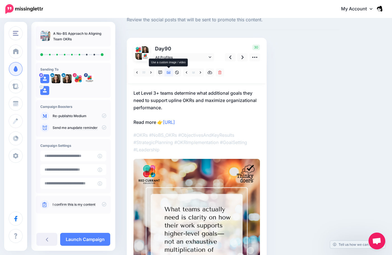
click at [167, 74] on icon at bounding box center [169, 73] width 4 height 4
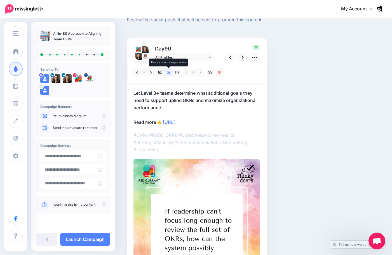
click at [167, 74] on icon at bounding box center [169, 73] width 4 height 4
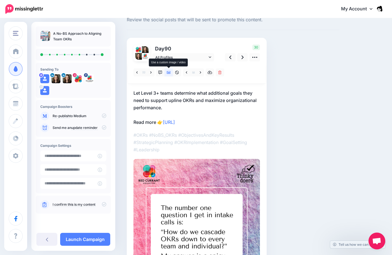
click at [167, 74] on icon at bounding box center [169, 73] width 4 height 4
click at [170, 73] on icon at bounding box center [169, 72] width 4 height 3
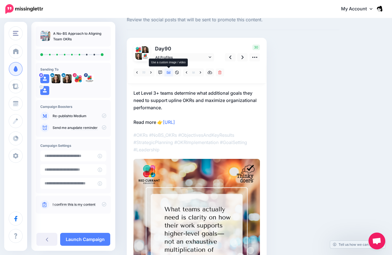
click at [170, 73] on icon at bounding box center [169, 72] width 4 height 3
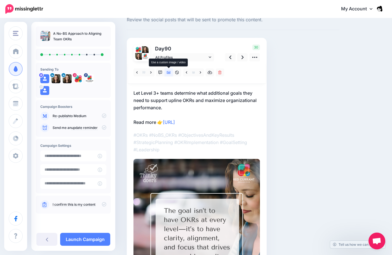
click at [170, 73] on icon at bounding box center [169, 72] width 4 height 3
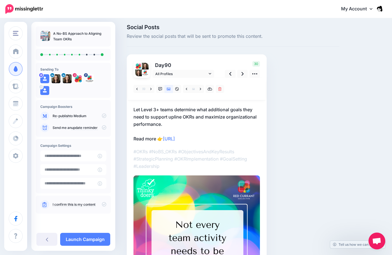
scroll to position [0, 0]
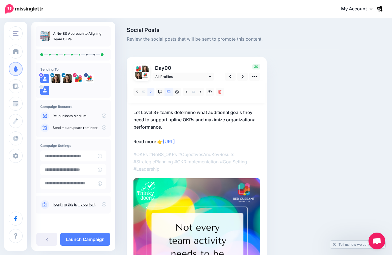
click at [149, 93] on link at bounding box center [150, 92] width 7 height 8
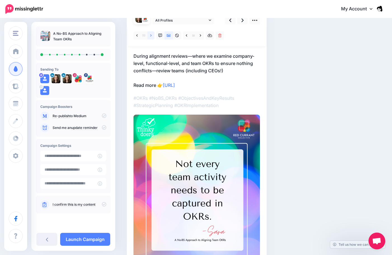
scroll to position [56, 0]
click at [150, 39] on link at bounding box center [150, 36] width 7 height 8
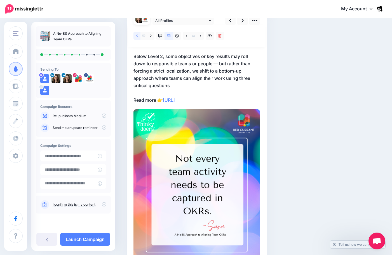
click at [137, 37] on icon at bounding box center [136, 36] width 1 height 4
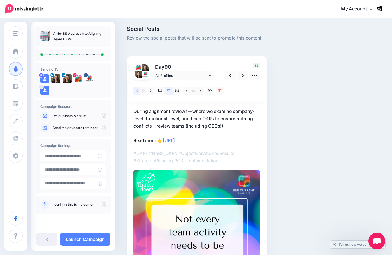
scroll to position [0, 0]
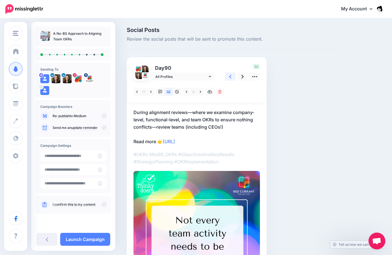
click at [231, 76] on icon at bounding box center [230, 77] width 2 height 6
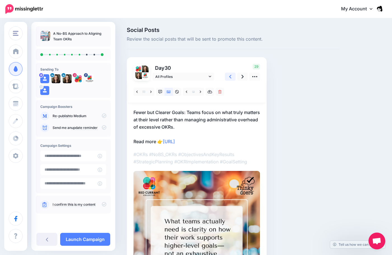
click at [231, 76] on icon at bounding box center [230, 77] width 2 height 6
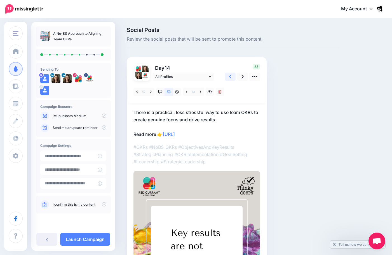
click at [231, 76] on icon at bounding box center [230, 77] width 2 height 6
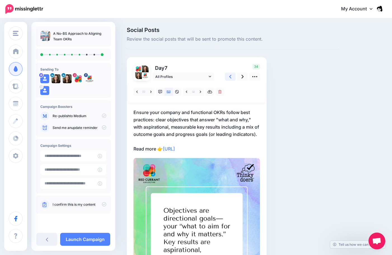
click at [231, 76] on icon at bounding box center [230, 77] width 2 height 6
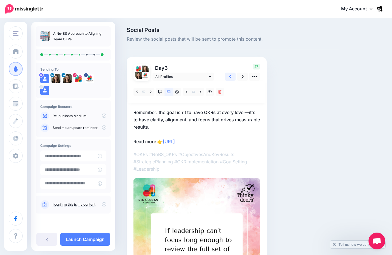
click at [231, 76] on icon at bounding box center [230, 77] width 2 height 6
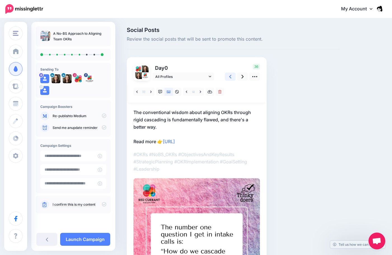
click at [231, 76] on icon at bounding box center [230, 77] width 2 height 6
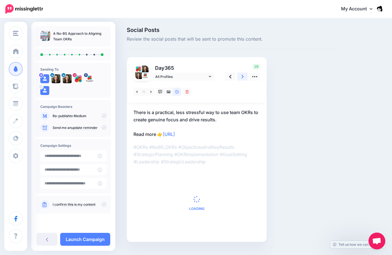
click at [244, 75] on link at bounding box center [242, 76] width 11 height 8
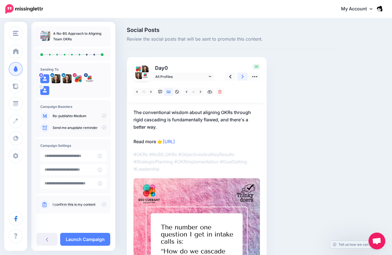
click at [244, 75] on link at bounding box center [242, 76] width 11 height 8
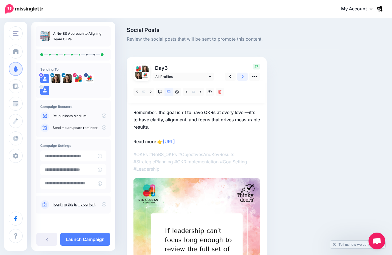
click at [244, 75] on link at bounding box center [242, 76] width 11 height 8
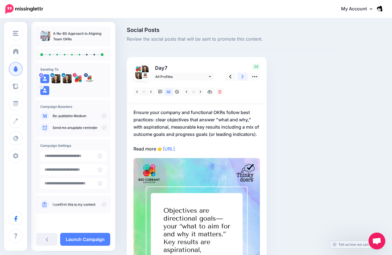
click at [244, 75] on link at bounding box center [242, 76] width 11 height 8
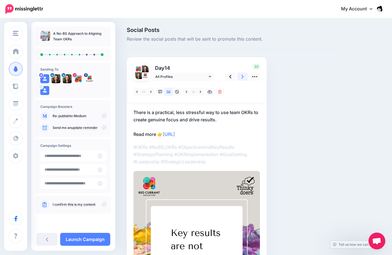
click at [244, 75] on link at bounding box center [242, 76] width 11 height 8
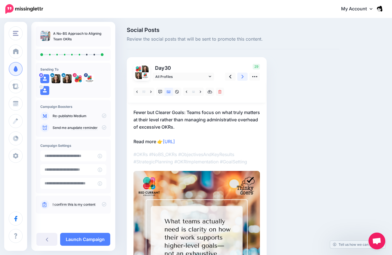
click at [244, 75] on link at bounding box center [242, 76] width 11 height 8
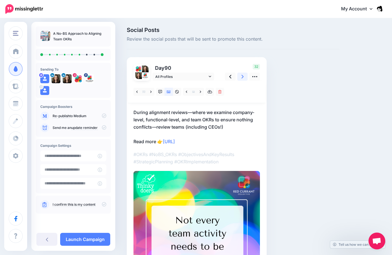
click at [241, 77] on link at bounding box center [242, 76] width 11 height 8
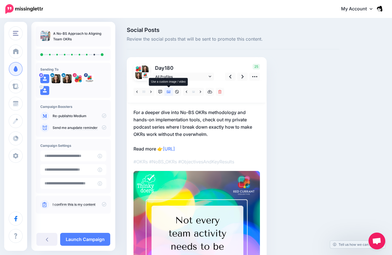
click at [167, 93] on icon at bounding box center [169, 91] width 4 height 3
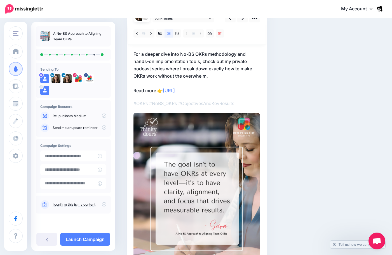
scroll to position [50, 0]
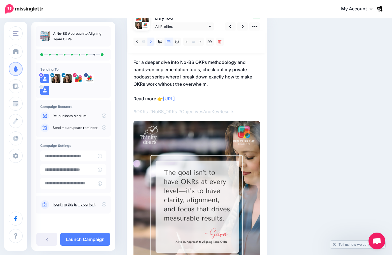
click at [151, 44] on link at bounding box center [150, 41] width 7 height 8
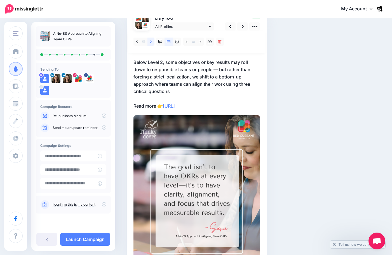
click at [151, 44] on link at bounding box center [150, 41] width 7 height 8
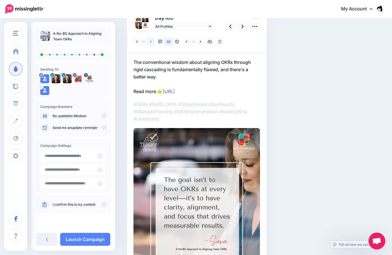
click at [151, 44] on link at bounding box center [150, 41] width 7 height 8
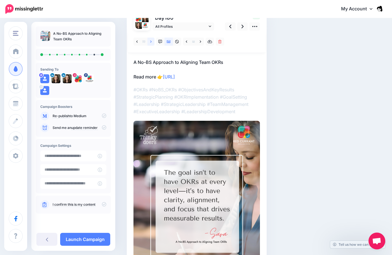
click at [151, 44] on link at bounding box center [150, 41] width 7 height 8
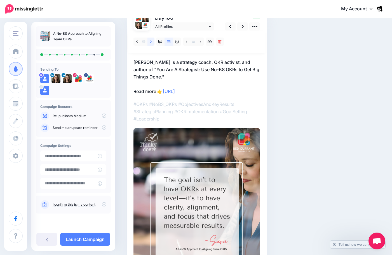
click at [151, 44] on link at bounding box center [150, 41] width 7 height 8
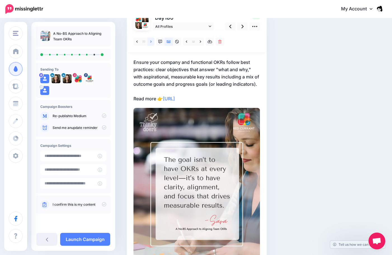
click at [151, 44] on link at bounding box center [150, 41] width 7 height 8
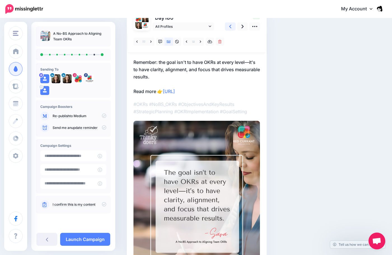
click at [225, 30] on link at bounding box center [230, 26] width 11 height 8
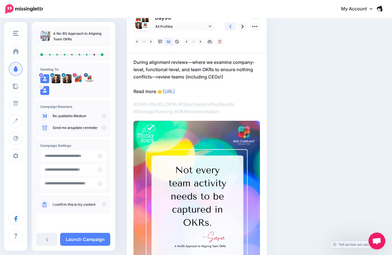
click at [225, 30] on link at bounding box center [230, 26] width 11 height 8
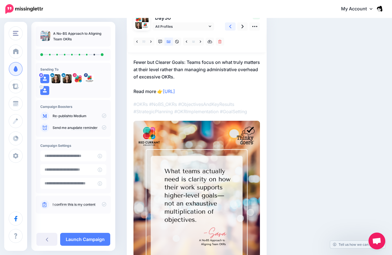
click at [225, 30] on link at bounding box center [230, 26] width 11 height 8
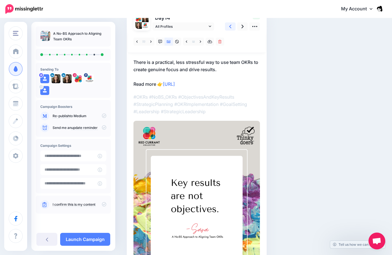
click at [225, 30] on link at bounding box center [230, 26] width 11 height 8
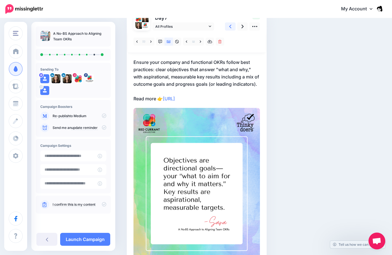
click at [225, 30] on link at bounding box center [230, 26] width 11 height 8
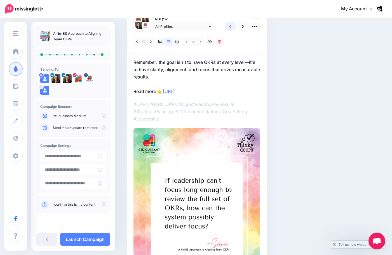
click at [225, 30] on link at bounding box center [230, 26] width 11 height 8
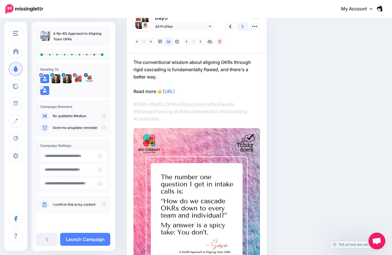
click at [238, 30] on link at bounding box center [242, 26] width 11 height 8
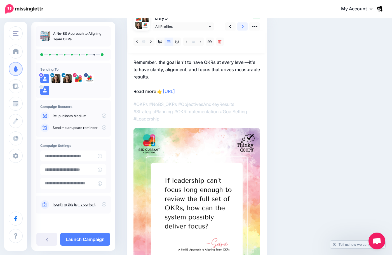
click at [238, 30] on link at bounding box center [242, 26] width 11 height 8
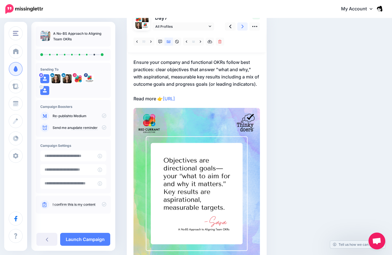
click at [238, 30] on link at bounding box center [242, 26] width 11 height 8
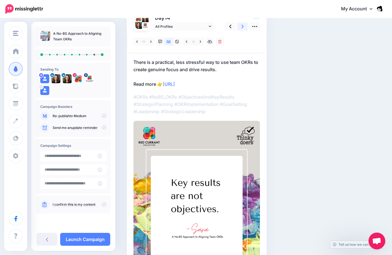
click at [238, 30] on link at bounding box center [242, 26] width 11 height 8
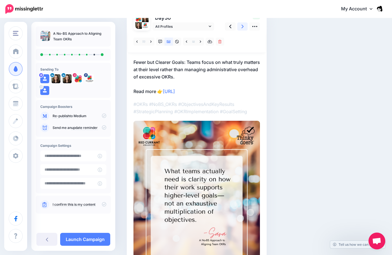
click at [238, 30] on link at bounding box center [242, 26] width 11 height 8
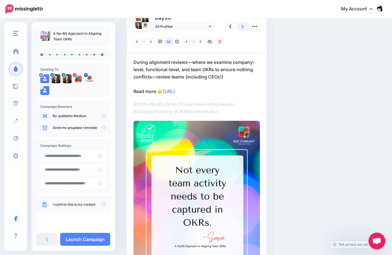
click at [238, 30] on link at bounding box center [242, 26] width 11 height 8
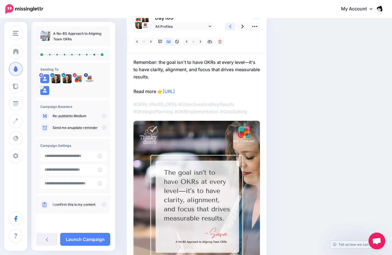
click at [231, 29] on icon at bounding box center [230, 27] width 2 height 6
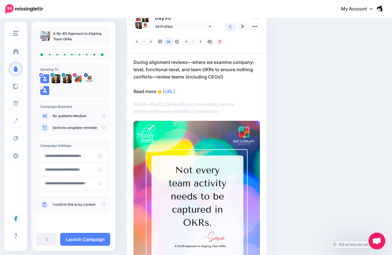
click at [231, 29] on icon at bounding box center [230, 27] width 2 height 6
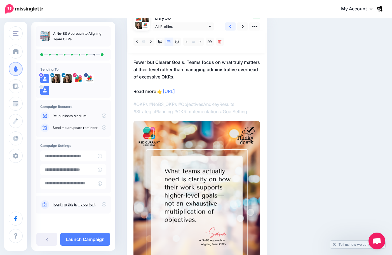
click at [231, 29] on icon at bounding box center [230, 27] width 2 height 6
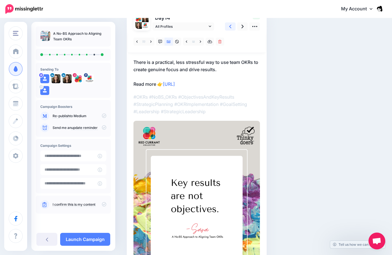
click at [231, 29] on icon at bounding box center [230, 27] width 2 height 6
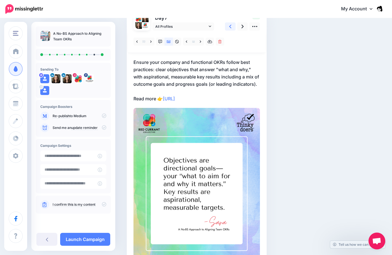
click at [231, 29] on icon at bounding box center [230, 27] width 2 height 6
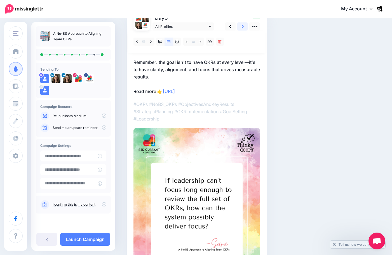
click at [241, 30] on link at bounding box center [242, 26] width 11 height 8
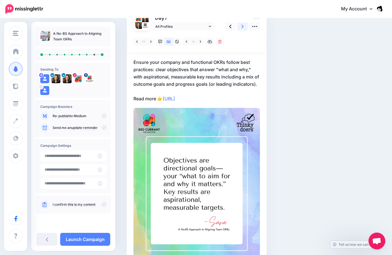
click at [241, 30] on link at bounding box center [242, 26] width 11 height 8
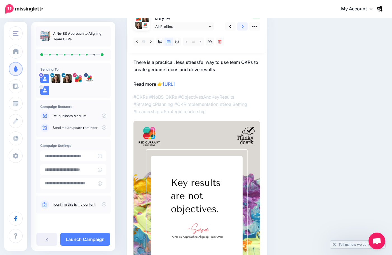
click at [241, 30] on link at bounding box center [242, 26] width 11 height 8
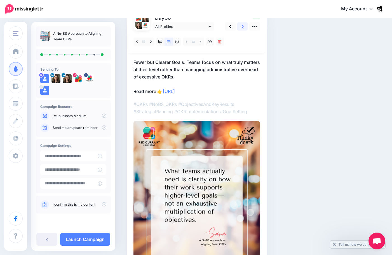
click at [241, 30] on link at bounding box center [242, 26] width 11 height 8
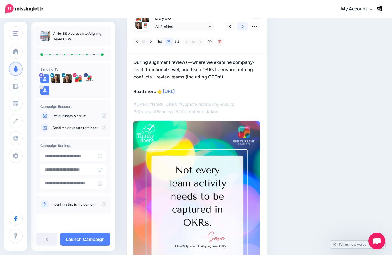
click at [241, 30] on link at bounding box center [242, 26] width 11 height 8
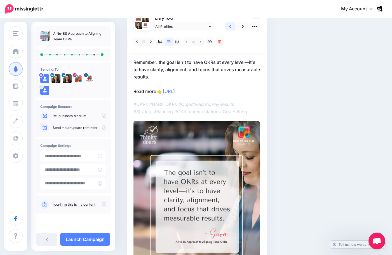
click at [233, 27] on link at bounding box center [230, 26] width 11 height 8
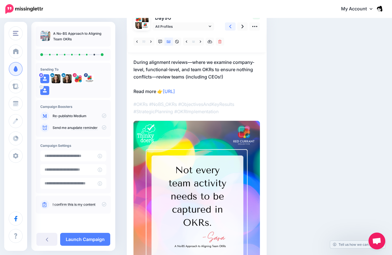
click at [233, 27] on link at bounding box center [230, 26] width 11 height 8
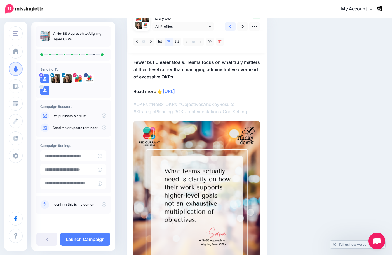
click at [233, 27] on link at bounding box center [230, 26] width 11 height 8
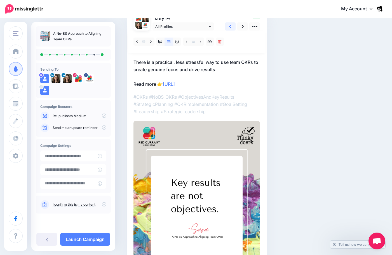
click at [233, 27] on link at bounding box center [230, 26] width 11 height 8
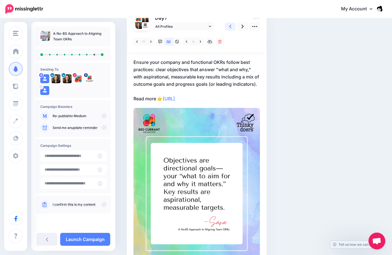
click at [233, 27] on link at bounding box center [230, 26] width 11 height 8
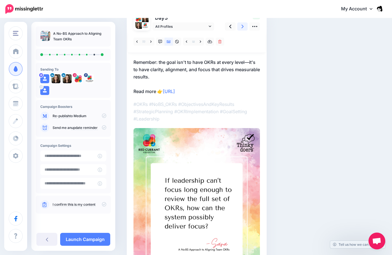
click at [245, 30] on link at bounding box center [242, 26] width 11 height 8
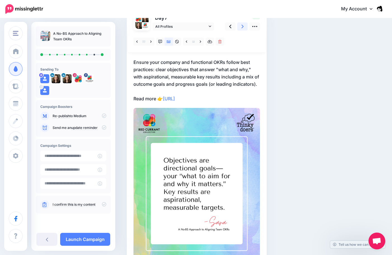
click at [245, 30] on link at bounding box center [242, 26] width 11 height 8
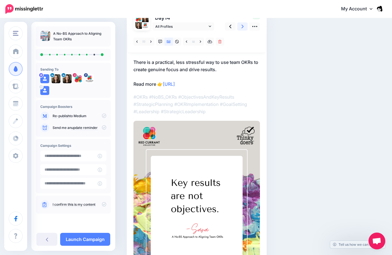
click at [245, 30] on link at bounding box center [242, 26] width 11 height 8
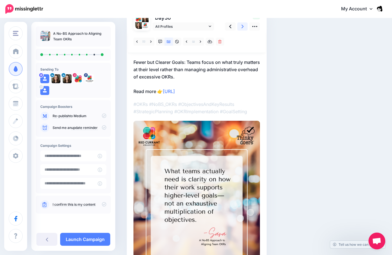
click at [245, 30] on link at bounding box center [242, 26] width 11 height 8
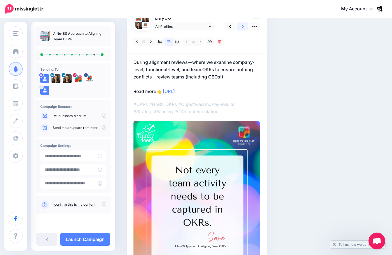
click at [245, 30] on link at bounding box center [242, 26] width 11 height 8
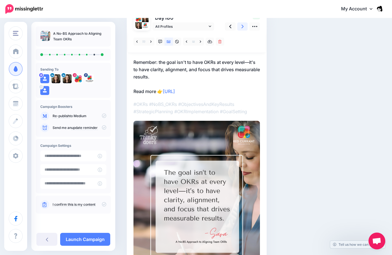
click at [240, 24] on link at bounding box center [242, 26] width 11 height 8
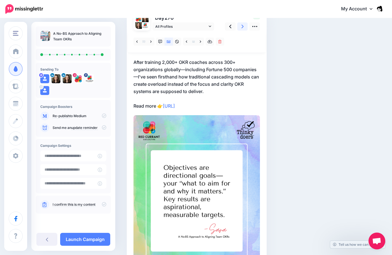
click at [240, 26] on link at bounding box center [242, 26] width 11 height 8
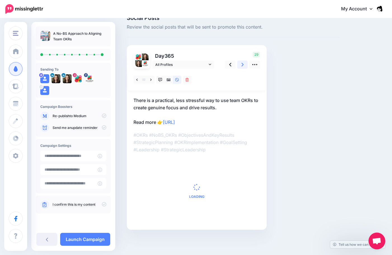
scroll to position [0, 0]
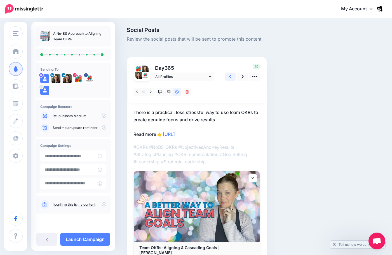
click at [231, 79] on icon at bounding box center [230, 77] width 2 height 6
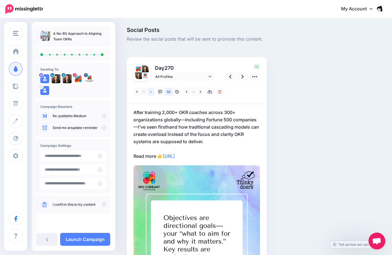
click at [151, 92] on icon at bounding box center [150, 92] width 1 height 4
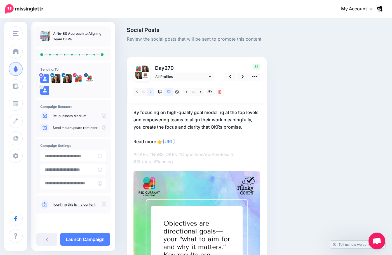
click at [150, 94] on link at bounding box center [150, 92] width 7 height 8
click at [232, 76] on link at bounding box center [230, 76] width 11 height 8
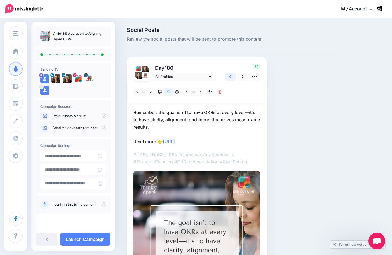
click at [232, 76] on link at bounding box center [230, 76] width 11 height 8
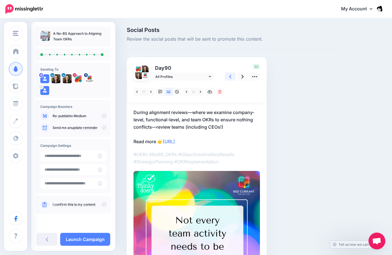
click at [232, 76] on link at bounding box center [230, 76] width 11 height 8
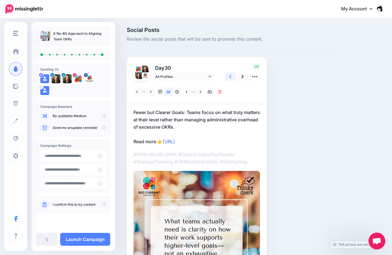
click at [232, 76] on link at bounding box center [230, 76] width 11 height 8
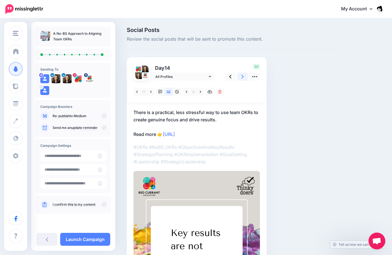
click at [245, 74] on link at bounding box center [242, 76] width 11 height 8
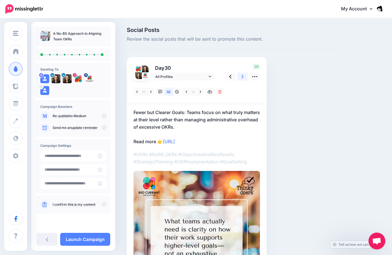
click at [245, 74] on link at bounding box center [242, 76] width 11 height 8
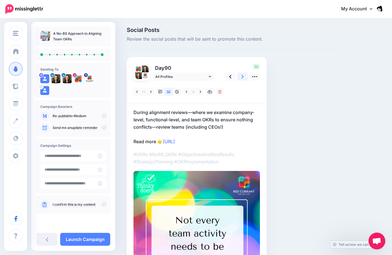
click at [245, 74] on link at bounding box center [242, 76] width 11 height 8
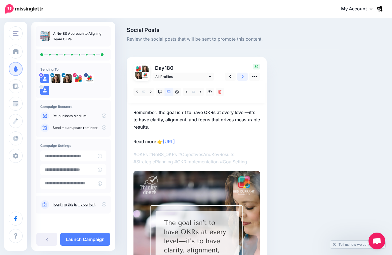
click at [243, 80] on link at bounding box center [242, 76] width 11 height 8
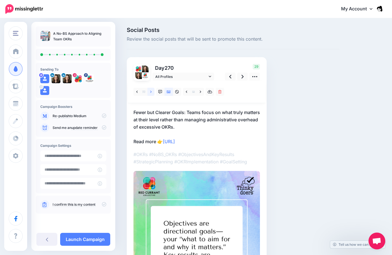
click at [150, 91] on icon at bounding box center [150, 92] width 1 height 4
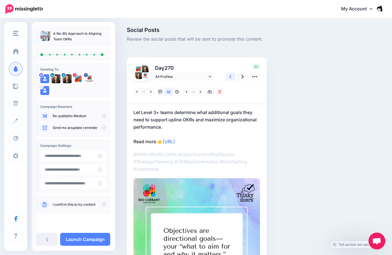
click at [230, 77] on icon at bounding box center [230, 77] width 2 height 4
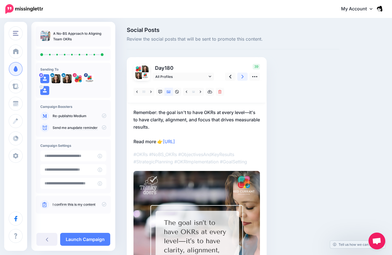
click at [243, 77] on icon at bounding box center [242, 77] width 2 height 6
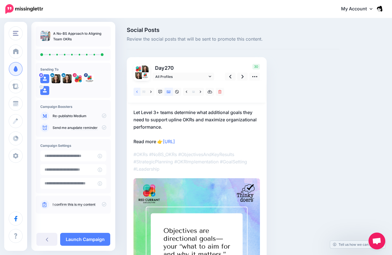
click at [134, 91] on link at bounding box center [136, 92] width 7 height 8
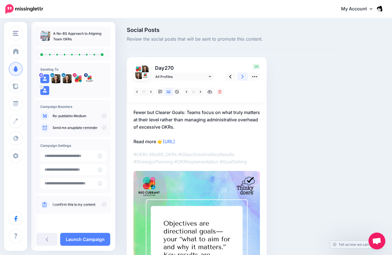
click at [244, 78] on link at bounding box center [242, 76] width 11 height 8
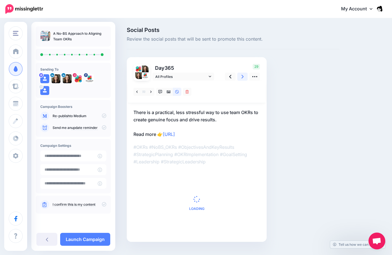
click at [244, 78] on link at bounding box center [242, 76] width 11 height 8
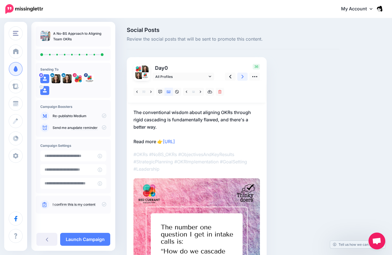
click at [244, 78] on link at bounding box center [242, 76] width 11 height 8
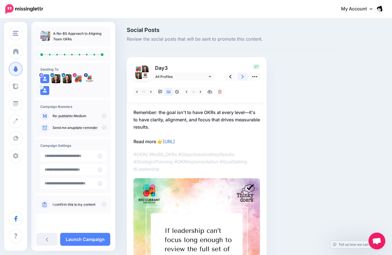
click at [244, 78] on link at bounding box center [242, 76] width 11 height 8
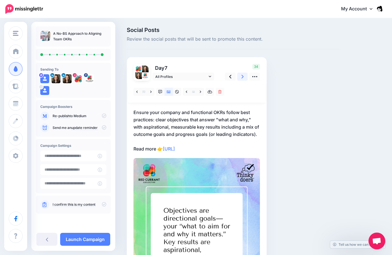
click at [244, 78] on link at bounding box center [242, 76] width 11 height 8
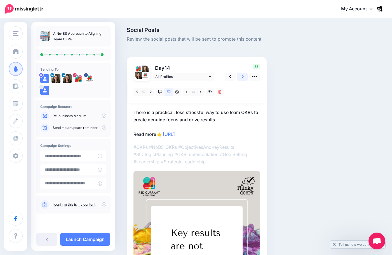
click at [244, 78] on link at bounding box center [242, 76] width 11 height 8
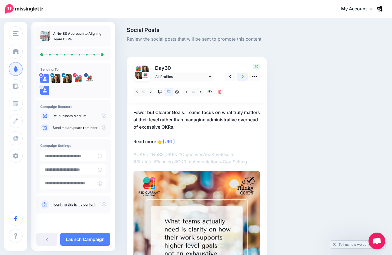
click at [244, 73] on link at bounding box center [242, 76] width 11 height 8
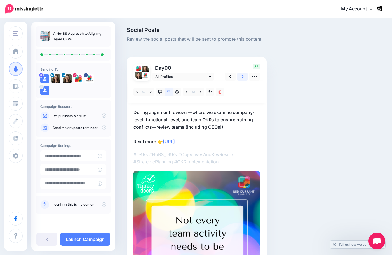
click at [242, 77] on icon at bounding box center [242, 77] width 2 height 6
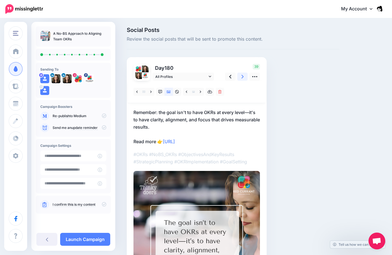
click at [242, 77] on icon at bounding box center [242, 77] width 2 height 6
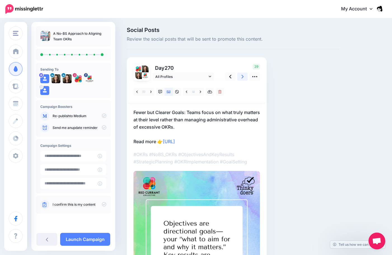
click at [242, 77] on icon at bounding box center [242, 77] width 2 height 6
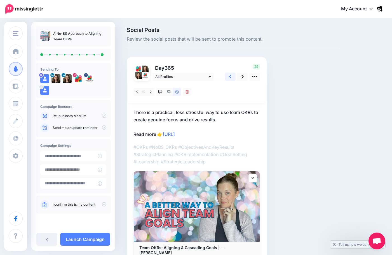
click at [229, 78] on link at bounding box center [230, 76] width 11 height 8
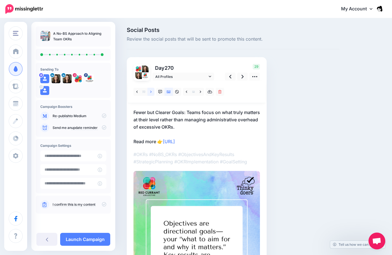
click at [148, 93] on link at bounding box center [150, 92] width 7 height 8
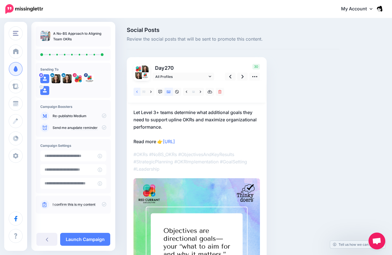
click at [139, 92] on link at bounding box center [136, 92] width 7 height 8
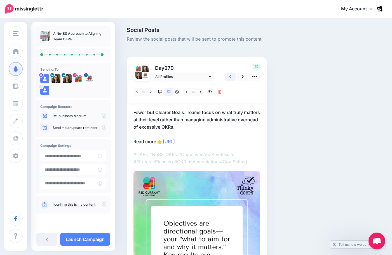
click at [233, 79] on link at bounding box center [230, 76] width 11 height 8
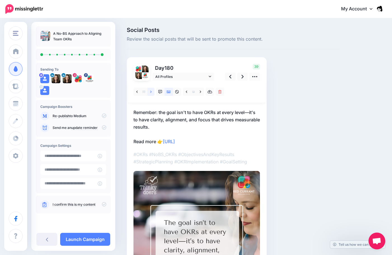
click at [148, 92] on link at bounding box center [150, 92] width 7 height 8
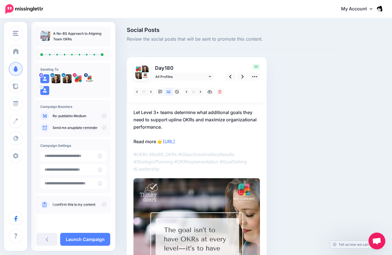
click at [349, 60] on div "Social Posts Review the social posts that will be sent to promote this content.…" at bounding box center [255, 193] width 265 height 332
click at [152, 93] on link at bounding box center [150, 92] width 7 height 8
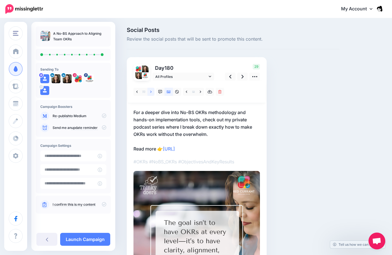
click at [152, 93] on link at bounding box center [150, 92] width 7 height 8
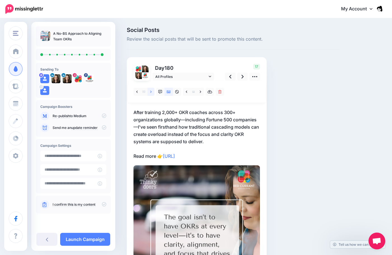
click at [152, 93] on link at bounding box center [150, 92] width 7 height 8
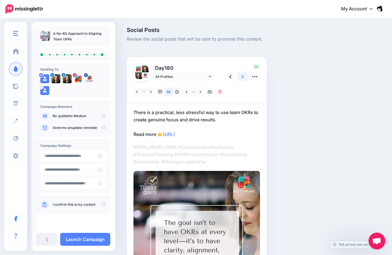
click at [239, 78] on link at bounding box center [242, 76] width 11 height 8
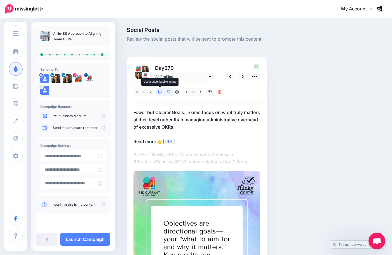
click at [161, 89] on link at bounding box center [160, 92] width 8 height 8
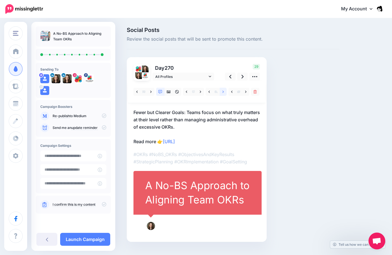
click at [222, 92] on link at bounding box center [223, 92] width 7 height 8
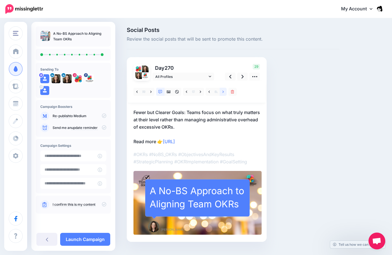
click at [222, 92] on link at bounding box center [223, 92] width 7 height 8
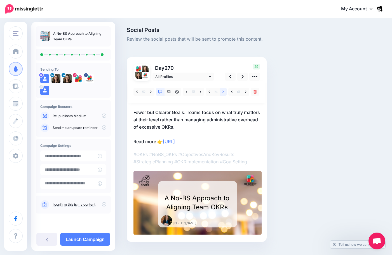
click at [220, 93] on link at bounding box center [223, 92] width 7 height 8
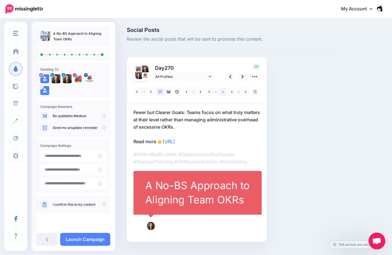
click at [222, 95] on link at bounding box center [223, 92] width 7 height 8
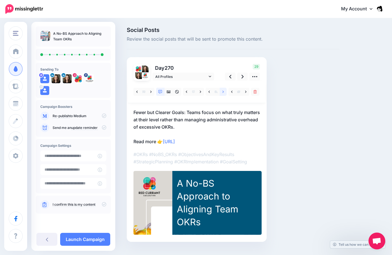
click at [222, 95] on link at bounding box center [223, 92] width 7 height 8
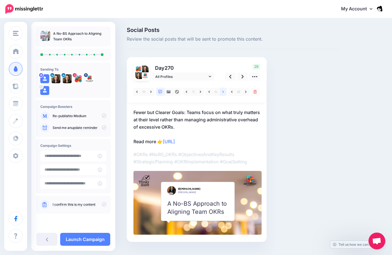
click at [222, 95] on link at bounding box center [223, 92] width 7 height 8
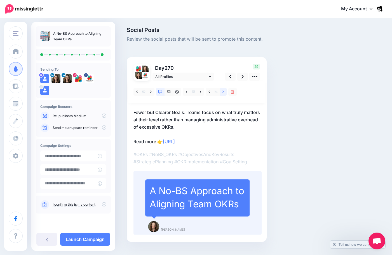
click at [221, 91] on link at bounding box center [223, 92] width 7 height 8
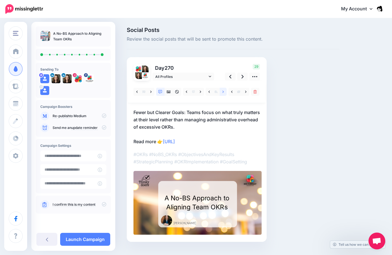
click at [221, 91] on link at bounding box center [223, 92] width 7 height 8
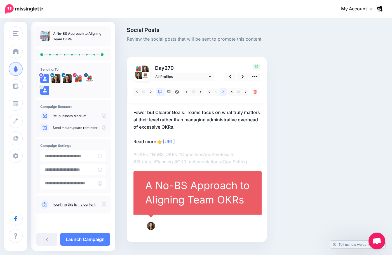
click at [221, 91] on link at bounding box center [223, 92] width 7 height 8
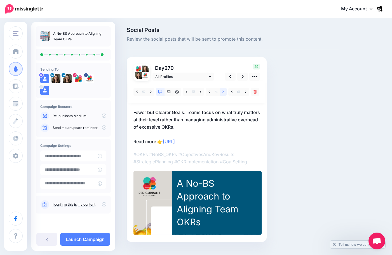
click at [221, 91] on link at bounding box center [223, 92] width 7 height 8
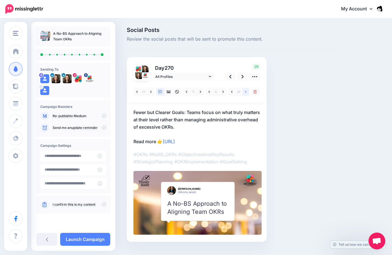
click at [243, 91] on link at bounding box center [245, 92] width 7 height 8
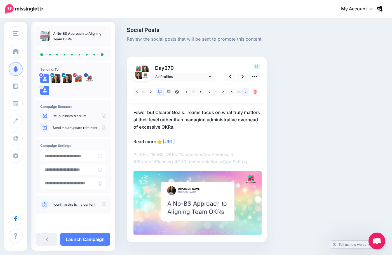
click at [244, 93] on link at bounding box center [245, 92] width 7 height 8
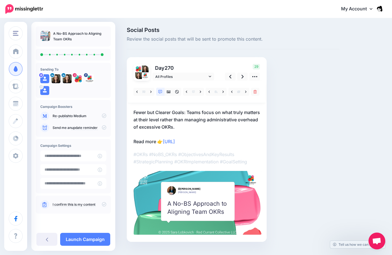
click at [189, 205] on div "A No-BS Approach to Aligning Team OKRs" at bounding box center [197, 207] width 60 height 17
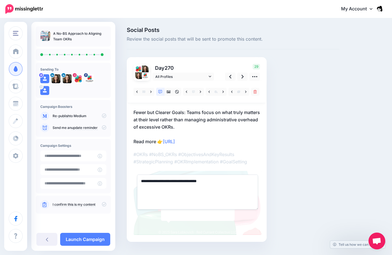
click at [189, 205] on textarea "**********" at bounding box center [197, 191] width 121 height 35
click at [238, 180] on textarea "**********" at bounding box center [197, 191] width 121 height 35
drag, startPoint x: 238, startPoint y: 180, endPoint x: 103, endPoint y: 168, distance: 135.7
click at [101, 169] on div "Sara Lobkovich Sara Lobkovich Red Currant Collective Add Workspace Dashboard Ca…" at bounding box center [196, 143] width 392 height 248
paste textarea "**********"
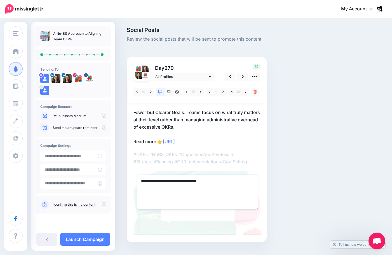
type textarea "**********"
click at [313, 184] on div "Social Posts Review the social posts that will be sent to promote this content.…" at bounding box center [233, 142] width 221 height 231
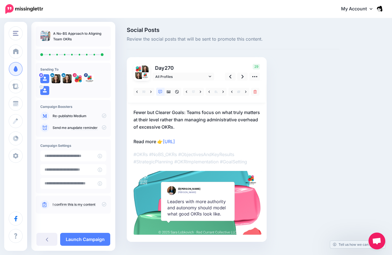
click at [204, 124] on p "Fewer but Clearer Goals: Teams focus on what truly matters at their level rathe…" at bounding box center [196, 127] width 126 height 36
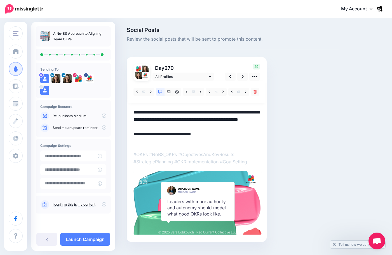
drag, startPoint x: 203, startPoint y: 126, endPoint x: 117, endPoint y: 111, distance: 87.1
click at [117, 111] on div "Social Posts Review the social posts that will be sent to promote this content.…" at bounding box center [196, 143] width 392 height 248
paste textarea
click at [239, 111] on textarea "**********" at bounding box center [196, 123] width 126 height 29
click at [144, 118] on textarea "**********" at bounding box center [196, 123] width 126 height 29
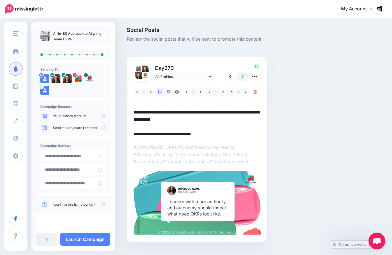
type textarea "**********"
click at [246, 78] on link at bounding box center [242, 76] width 11 height 8
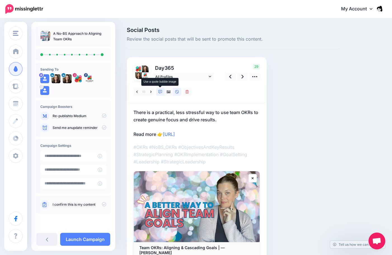
click at [163, 92] on link at bounding box center [160, 92] width 8 height 8
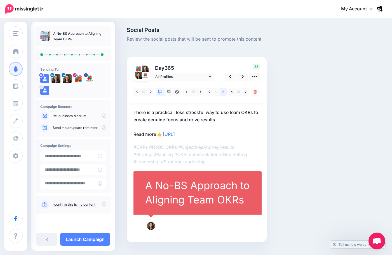
click at [222, 91] on link at bounding box center [223, 92] width 7 height 8
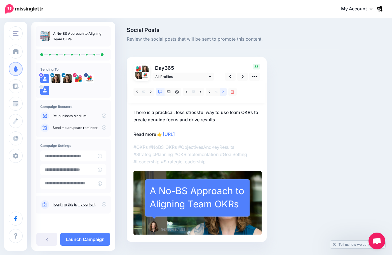
click at [222, 91] on link at bounding box center [223, 92] width 7 height 8
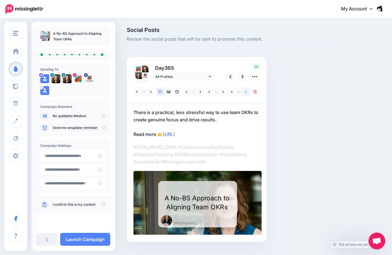
click at [244, 93] on link at bounding box center [245, 92] width 7 height 8
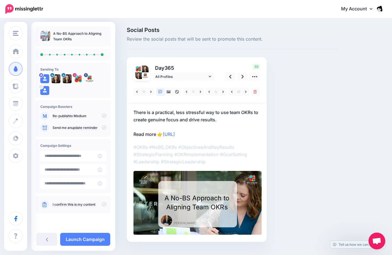
click at [202, 203] on div "A No-BS Approach to Aligning Team OKRs" at bounding box center [197, 202] width 66 height 18
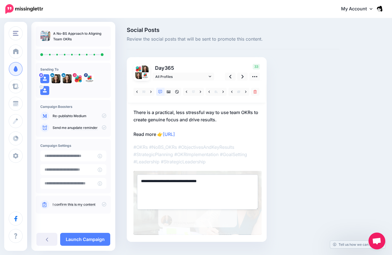
click at [202, 203] on textarea "**********" at bounding box center [197, 191] width 121 height 35
drag, startPoint x: 226, startPoint y: 183, endPoint x: 133, endPoint y: 186, distance: 92.4
click at [133, 186] on div "**********" at bounding box center [197, 203] width 128 height 64
paste textarea "**********"
click at [144, 180] on textarea "**********" at bounding box center [197, 191] width 121 height 35
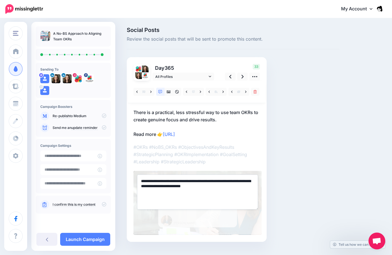
type textarea "**********"
click at [317, 184] on div "Social Posts Review the social posts that will be sent to promote this content.…" at bounding box center [233, 142] width 221 height 231
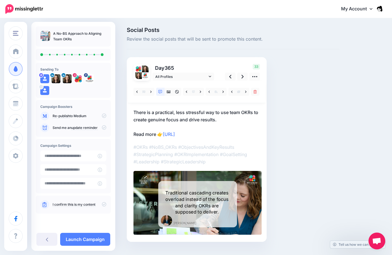
click at [232, 118] on p "There is a practical, less stressful way to use team OKRs to create genuine foc…" at bounding box center [196, 123] width 126 height 29
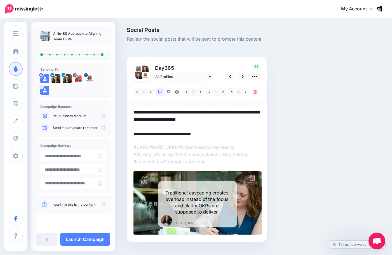
click at [219, 118] on textarea "**********" at bounding box center [196, 123] width 126 height 29
drag, startPoint x: 219, startPoint y: 119, endPoint x: 121, endPoint y: 109, distance: 98.4
click at [121, 109] on div "Social Posts Review the social posts that will be sent to promote this content.…" at bounding box center [196, 143] width 392 height 248
paste textarea
type textarea "**********"
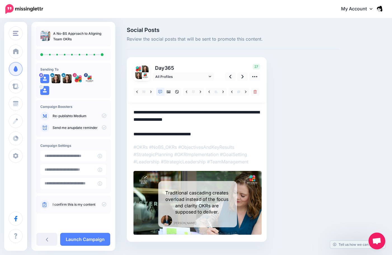
click at [296, 163] on div "Social Posts Review the social posts that will be sent to promote this content.…" at bounding box center [233, 142] width 221 height 231
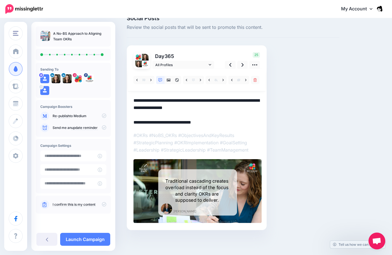
scroll to position [12, 0]
click at [104, 116] on icon at bounding box center [104, 115] width 4 height 4
click at [103, 126] on icon at bounding box center [104, 127] width 4 height 4
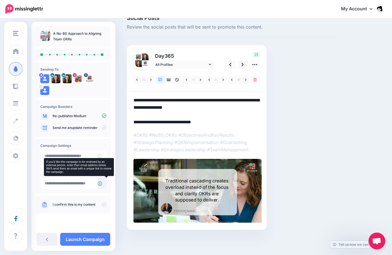
click at [102, 184] on icon at bounding box center [100, 183] width 4 height 4
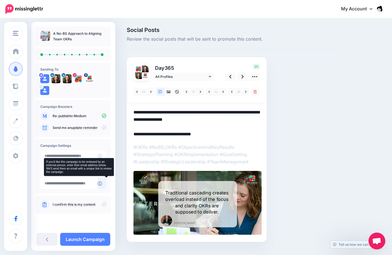
click at [103, 186] on link at bounding box center [101, 183] width 9 height 11
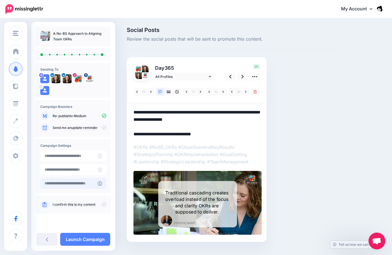
click at [77, 185] on input "text" at bounding box center [68, 183] width 57 height 11
type input "**********"
click at [105, 204] on icon at bounding box center [104, 204] width 4 height 4
click at [241, 73] on link at bounding box center [242, 76] width 11 height 8
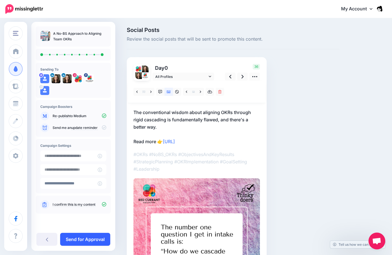
click at [88, 235] on link "Send for Approval" at bounding box center [85, 239] width 50 height 13
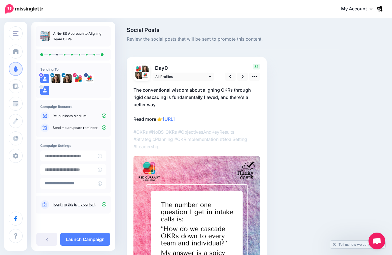
drag, startPoint x: 15, startPoint y: 9, endPoint x: 24, endPoint y: 17, distance: 11.1
click at [15, 9] on img at bounding box center [24, 9] width 38 height 10
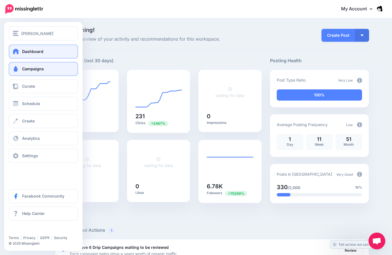
click at [15, 72] on link "Campaigns" at bounding box center [43, 69] width 69 height 14
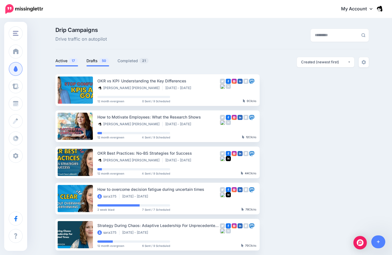
click at [93, 58] on link "Drafts 50" at bounding box center [97, 60] width 23 height 7
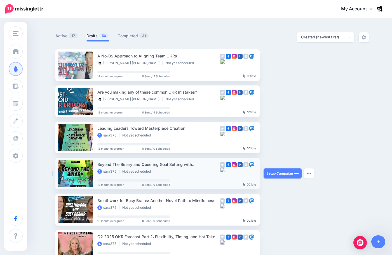
scroll to position [28, 0]
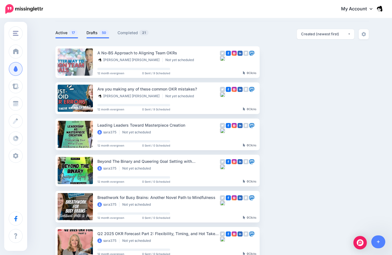
click at [71, 30] on link "Active 17" at bounding box center [66, 32] width 23 height 7
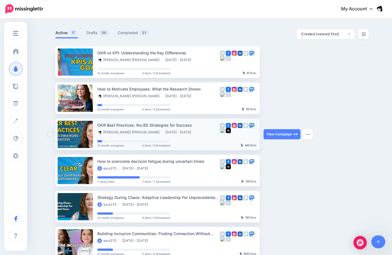
drag, startPoint x: 195, startPoint y: 123, endPoint x: 99, endPoint y: 120, distance: 96.0
click at [99, 120] on li "OKR Best Practices: No-BS Strategies for Success Ellie Dela Rosa Aug 10 2025 - …" at bounding box center [157, 134] width 204 height 32
copy div "OKR Best Practices: No-BS Strategies for Success"
click at [94, 34] on link "Drafts 50" at bounding box center [97, 32] width 23 height 7
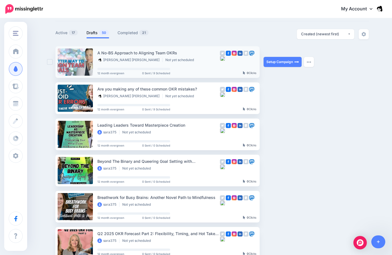
click at [184, 60] on div "Ellie Dela Rosa Not yet scheduled" at bounding box center [158, 60] width 123 height 5
click at [314, 64] on button "button" at bounding box center [309, 62] width 10 height 10
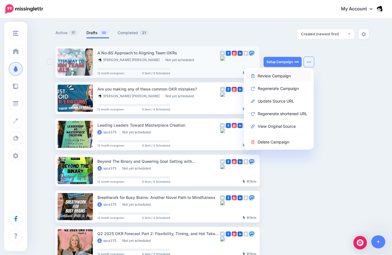
click at [290, 77] on link "Review Campaign" at bounding box center [278, 75] width 65 height 11
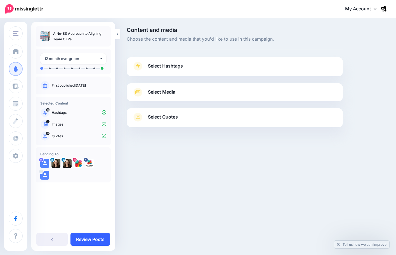
click at [94, 236] on link "Review Posts" at bounding box center [91, 239] width 40 height 13
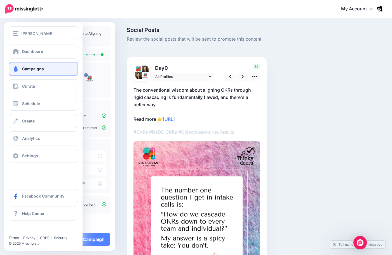
click at [24, 68] on span "Campaigns" at bounding box center [33, 68] width 22 height 5
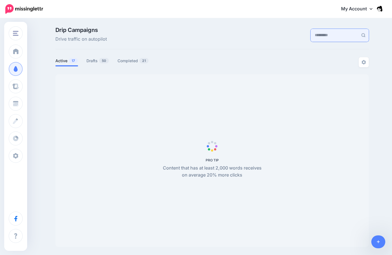
click at [311, 41] on input "text" at bounding box center [335, 35] width 48 height 13
paste input "**********"
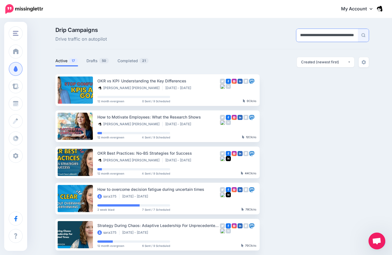
type input "**********"
click at [365, 33] on img at bounding box center [363, 35] width 4 height 4
click at [104, 154] on div "OKR Best Practices: No-BS Strategies for Success" at bounding box center [158, 153] width 123 height 6
click at [73, 162] on link at bounding box center [75, 162] width 35 height 27
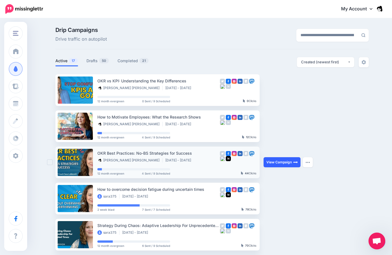
click at [276, 166] on link "View Campaign" at bounding box center [282, 162] width 37 height 10
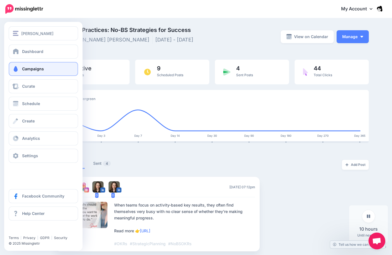
click at [14, 69] on span at bounding box center [15, 69] width 7 height 6
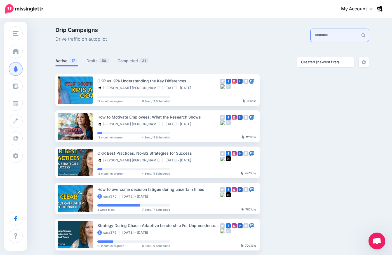
click at [319, 38] on input "text" at bounding box center [335, 35] width 48 height 13
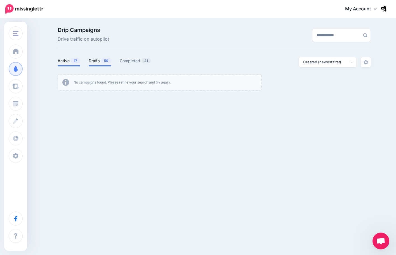
click at [95, 61] on link "Drafts 50" at bounding box center [100, 60] width 23 height 7
drag, startPoint x: 320, startPoint y: 34, endPoint x: 204, endPoint y: 34, distance: 115.8
click at [195, 36] on div "**********" at bounding box center [214, 35] width 322 height 16
type input "***"
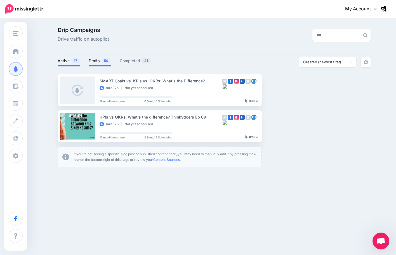
click at [71, 63] on link "Active 17" at bounding box center [69, 60] width 23 height 7
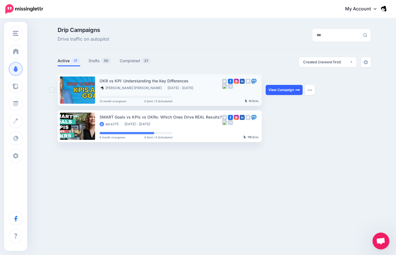
click at [280, 91] on link "View Campaign" at bounding box center [284, 90] width 37 height 10
